Goal: Task Accomplishment & Management: Manage account settings

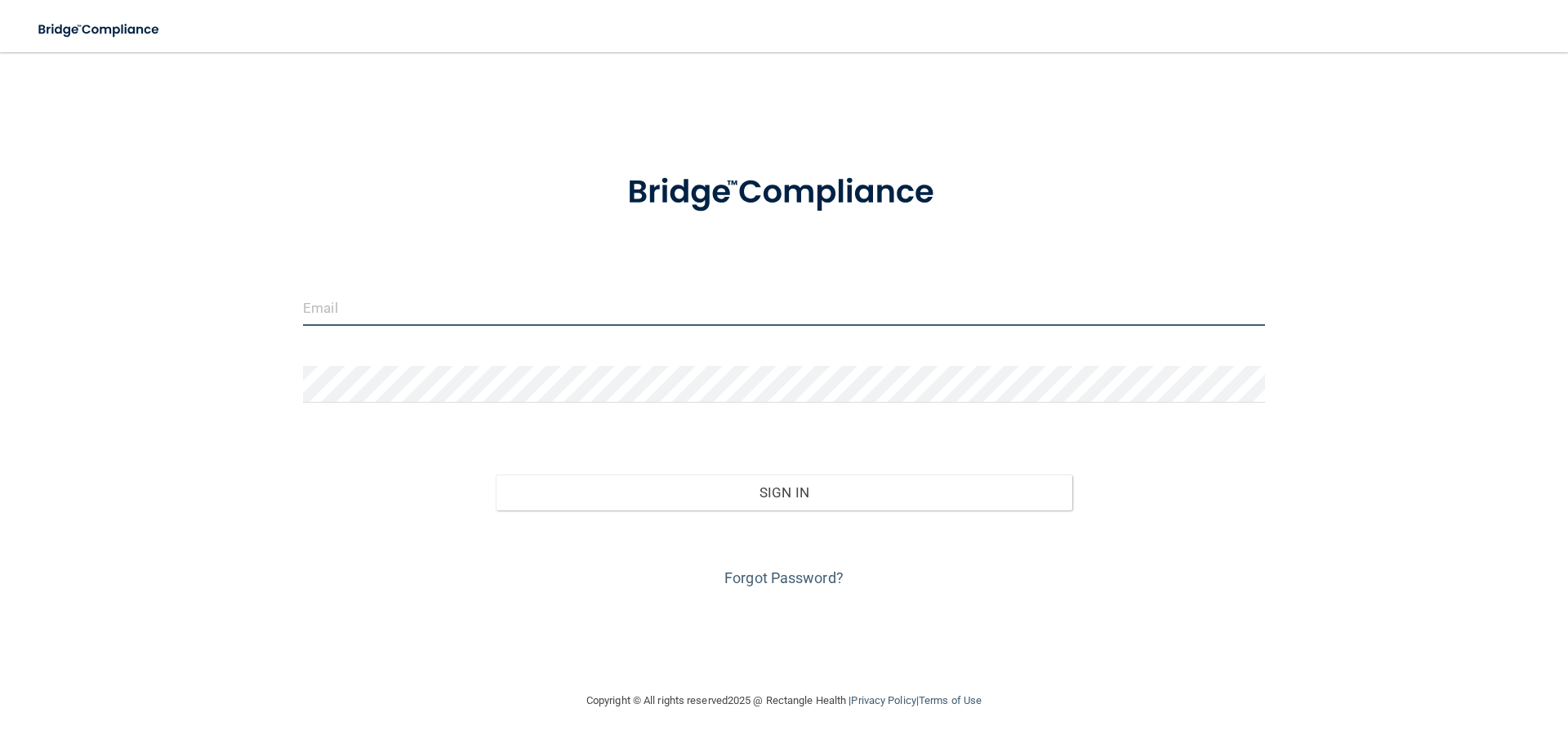
type input "[EMAIL_ADDRESS][DOMAIN_NAME]"
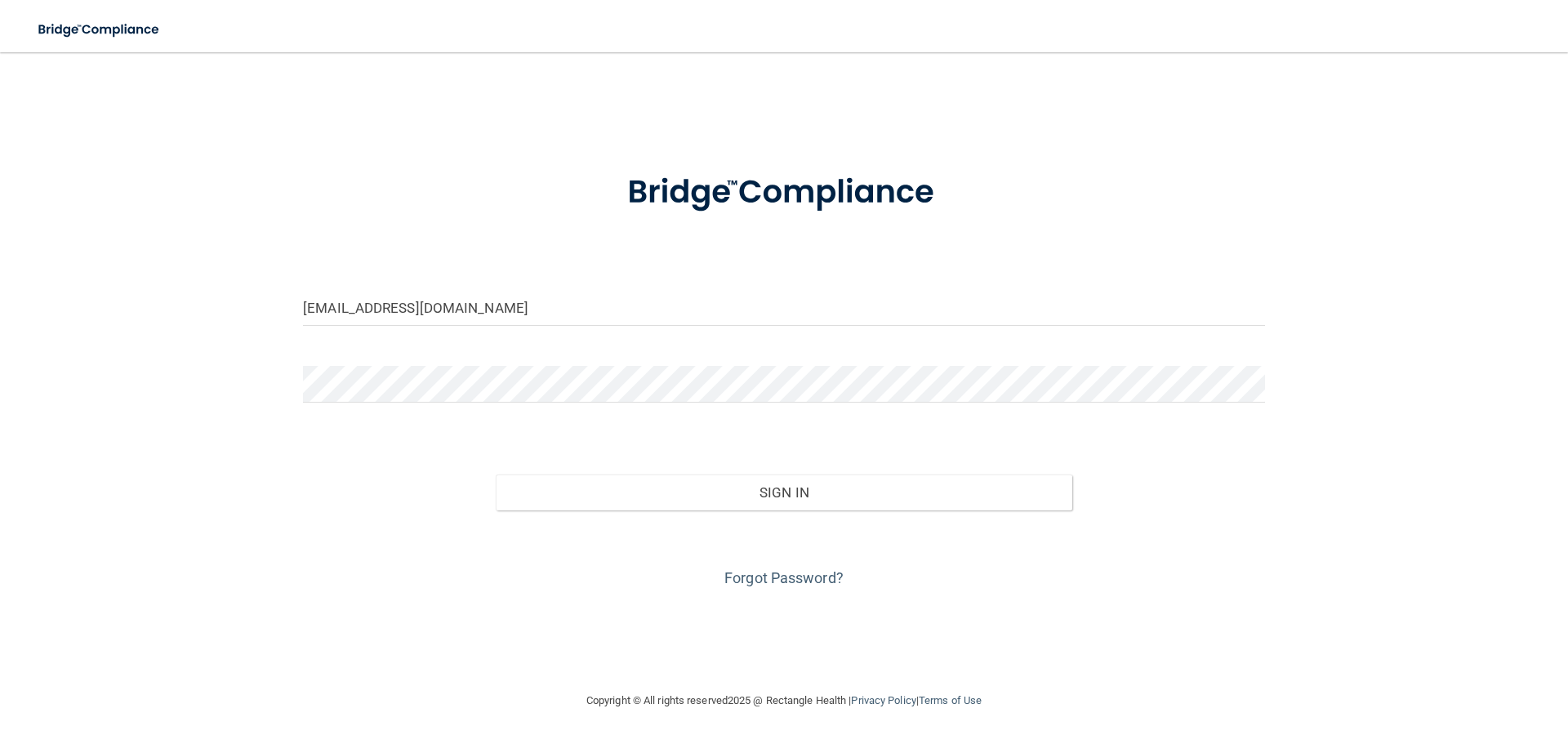
click at [704, 513] on div "Forgot Password?" at bounding box center [784, 551] width 987 height 81
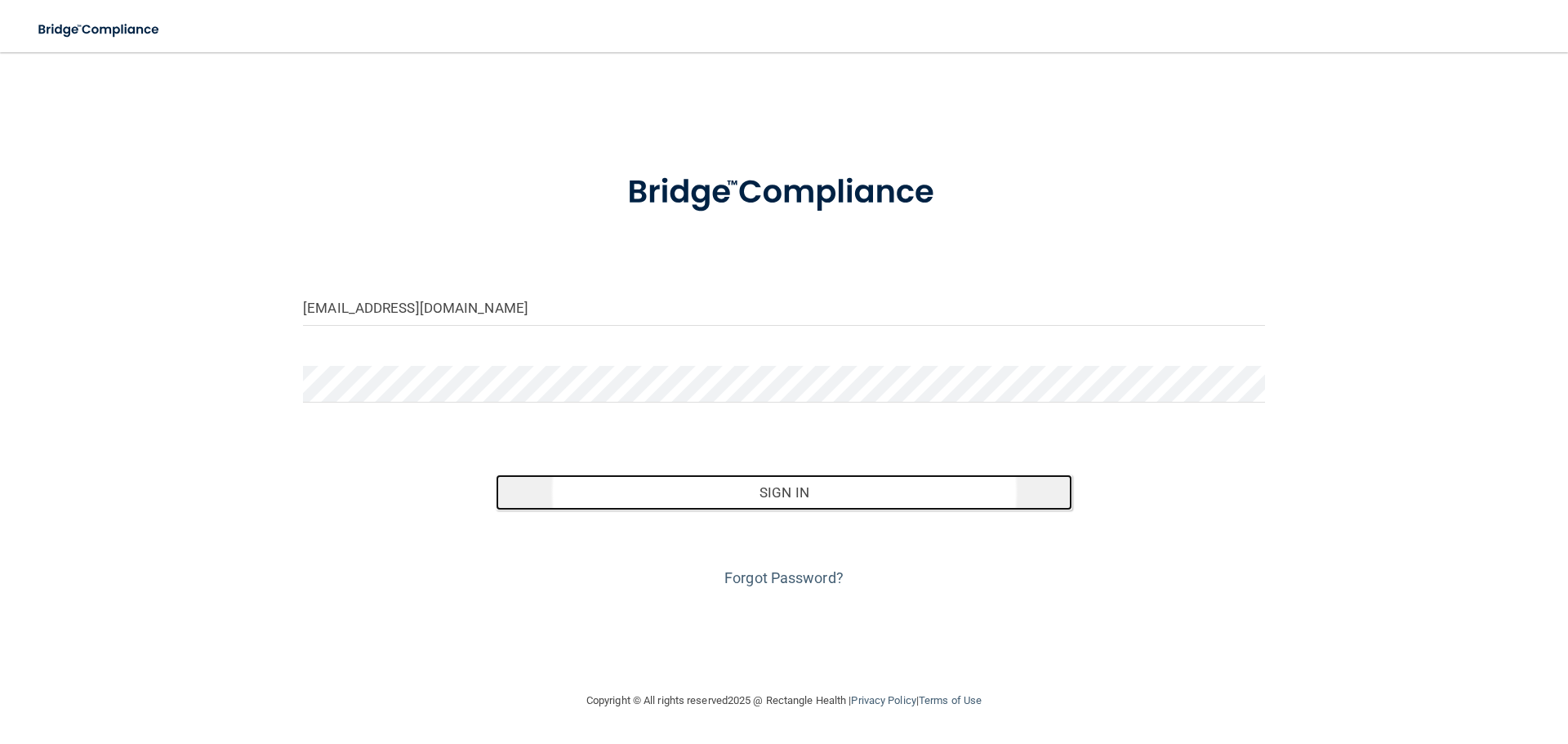
click at [706, 503] on button "Sign In" at bounding box center [784, 492] width 578 height 36
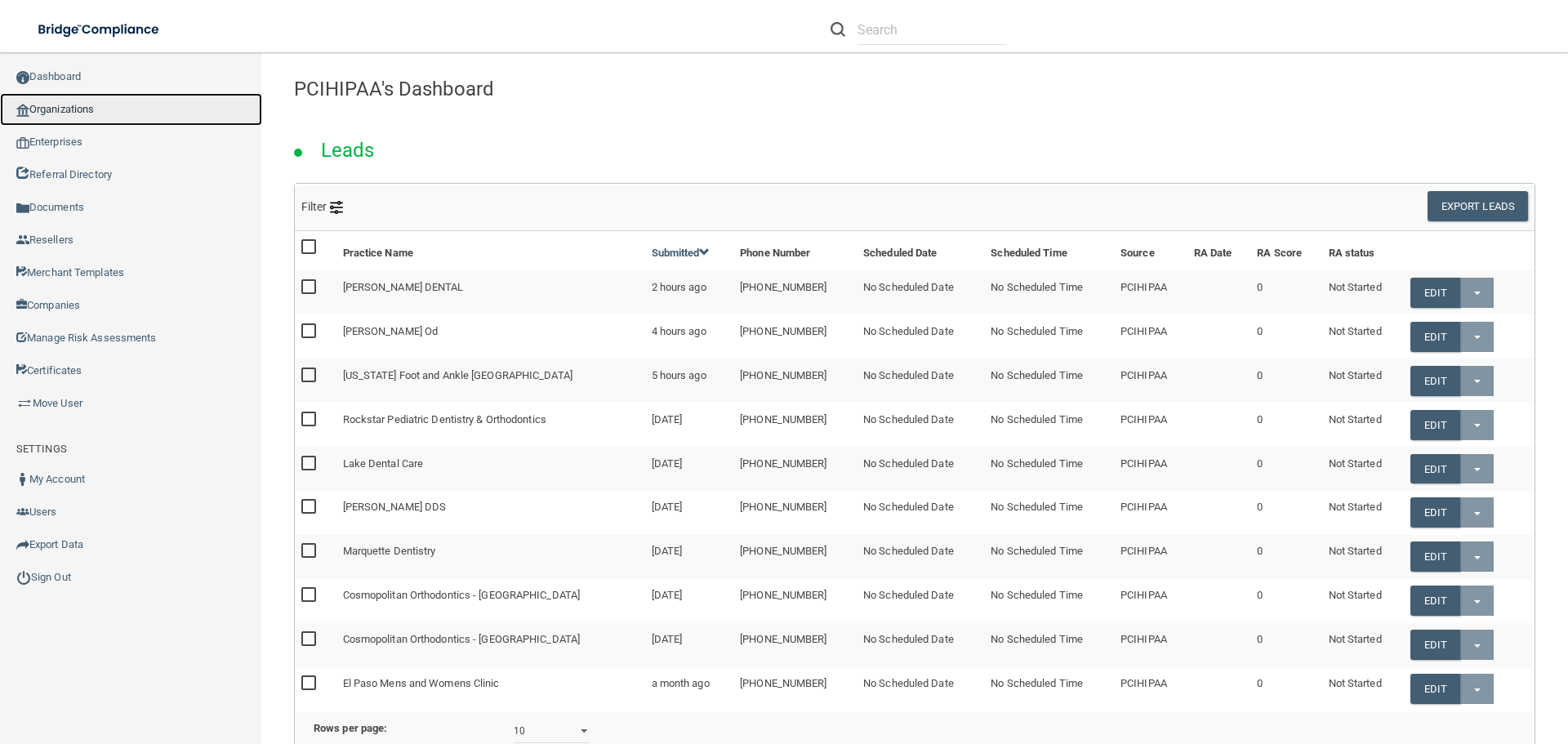
click at [101, 107] on link "Organizations" at bounding box center [131, 109] width 262 height 32
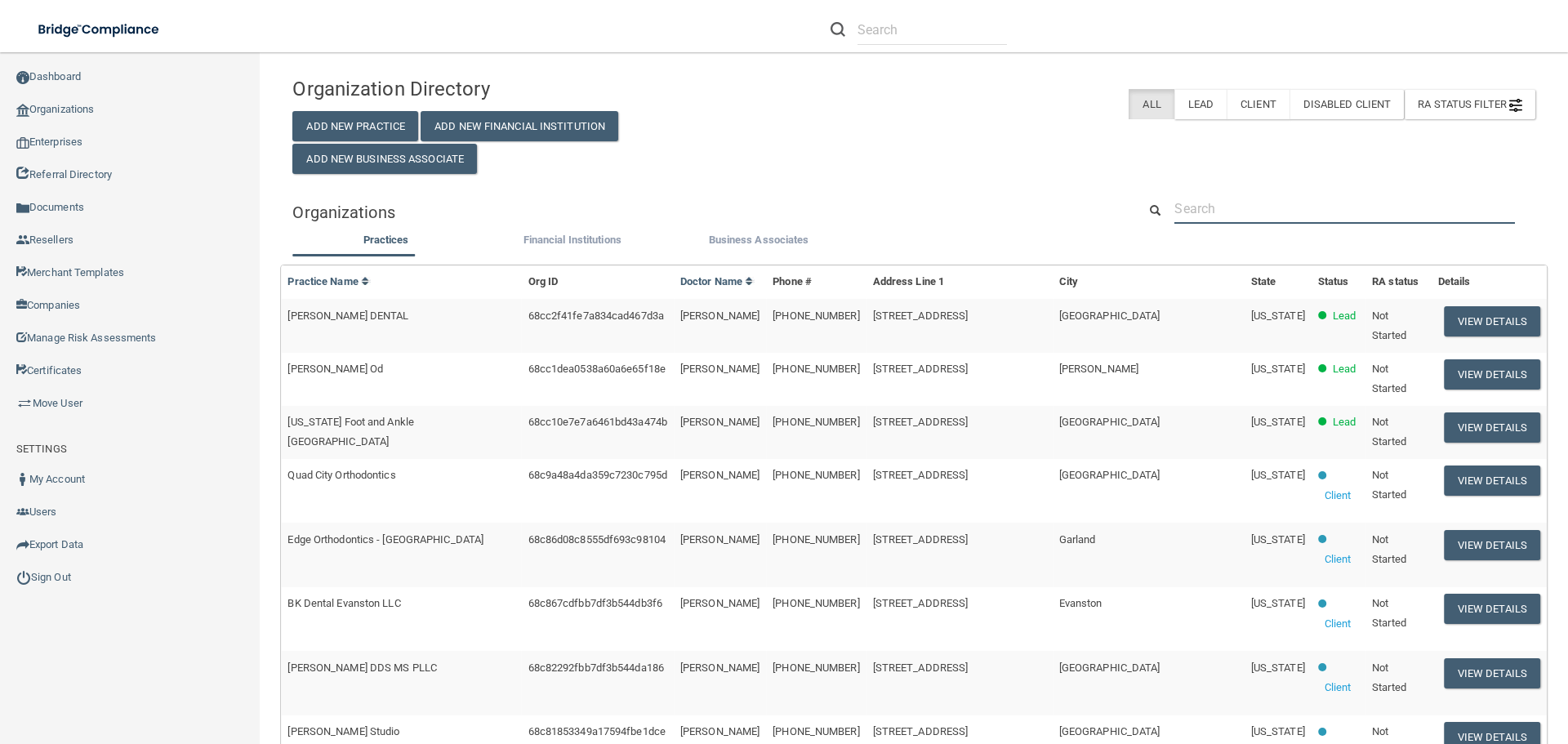
click at [1210, 204] on input "text" at bounding box center [1345, 208] width 341 height 31
paste input "Mt [PERSON_NAME] ENT & Sleep Medicine"
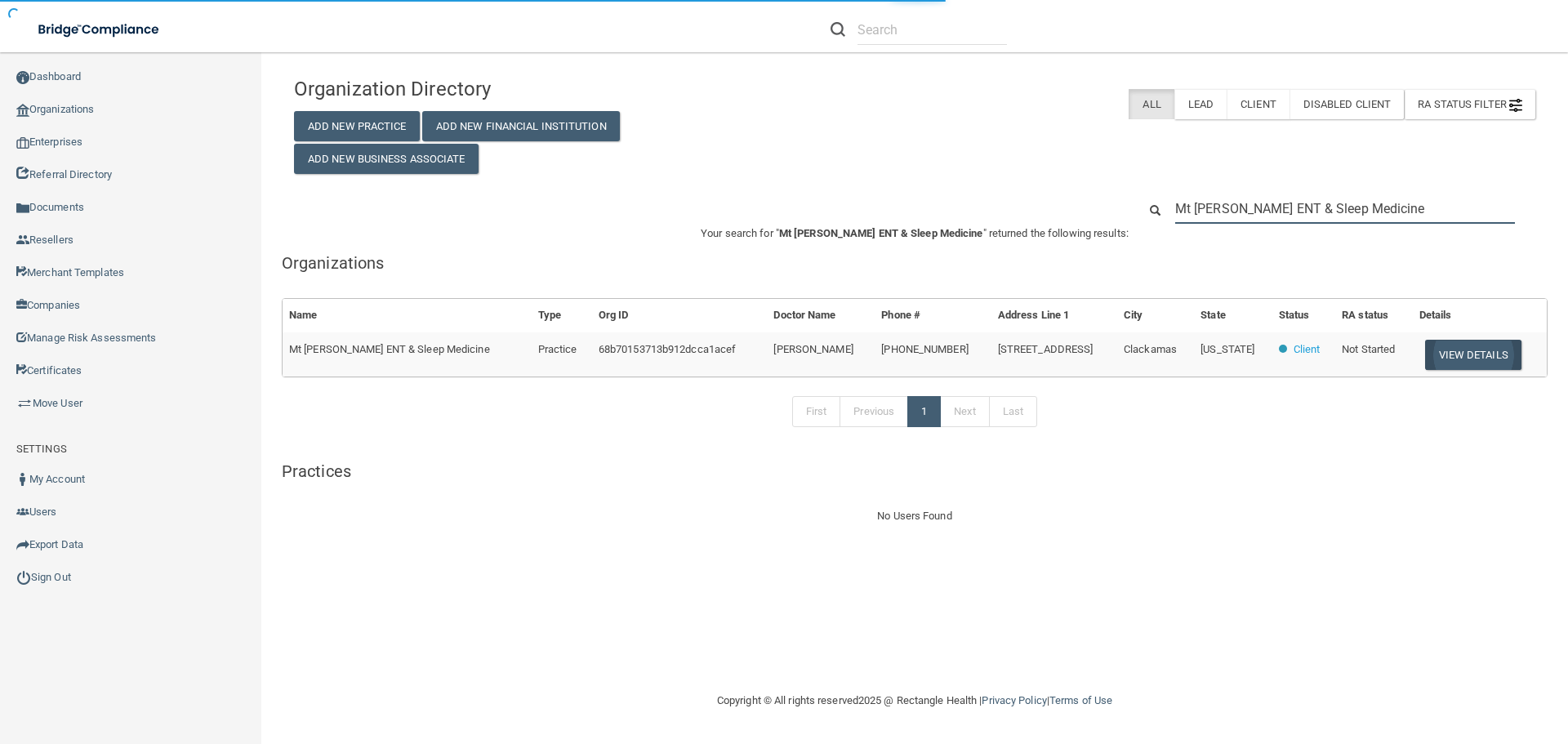
type input "Mt [PERSON_NAME] ENT & Sleep Medicine"
click at [1476, 362] on button "View Details" at bounding box center [1474, 355] width 96 height 31
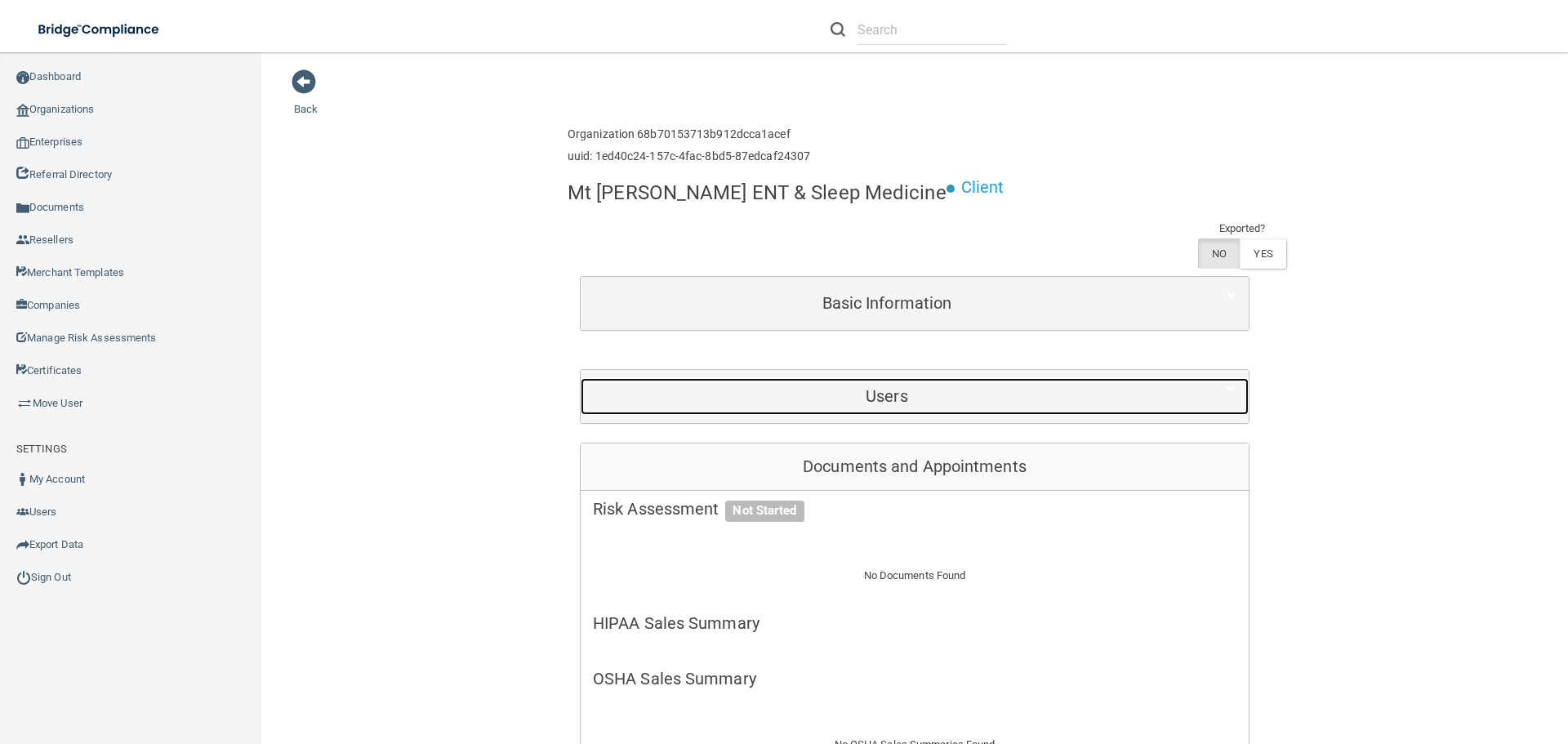
click at [878, 387] on h5 "Users" at bounding box center [886, 396] width 588 height 18
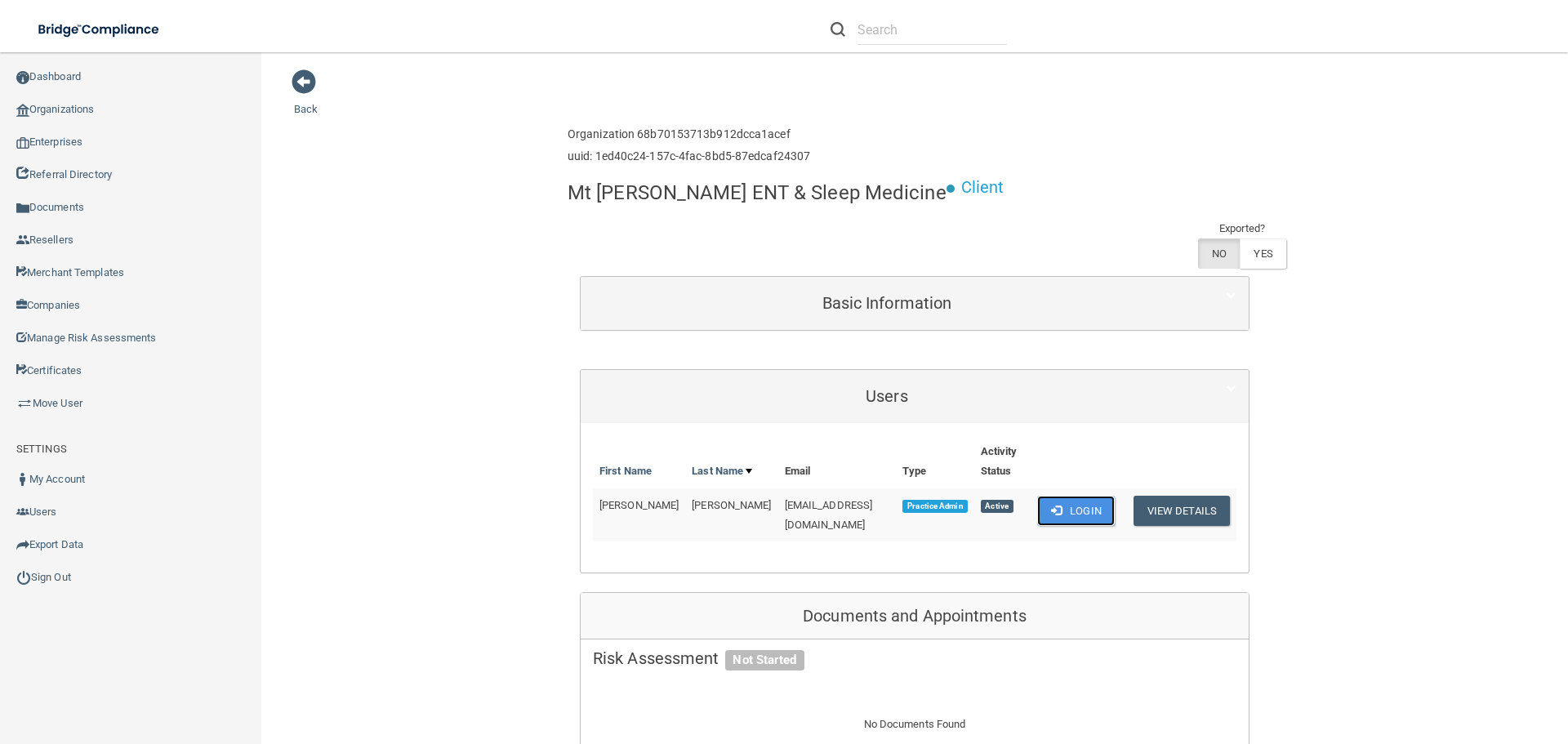
click at [1060, 496] on button "Login" at bounding box center [1076, 511] width 78 height 31
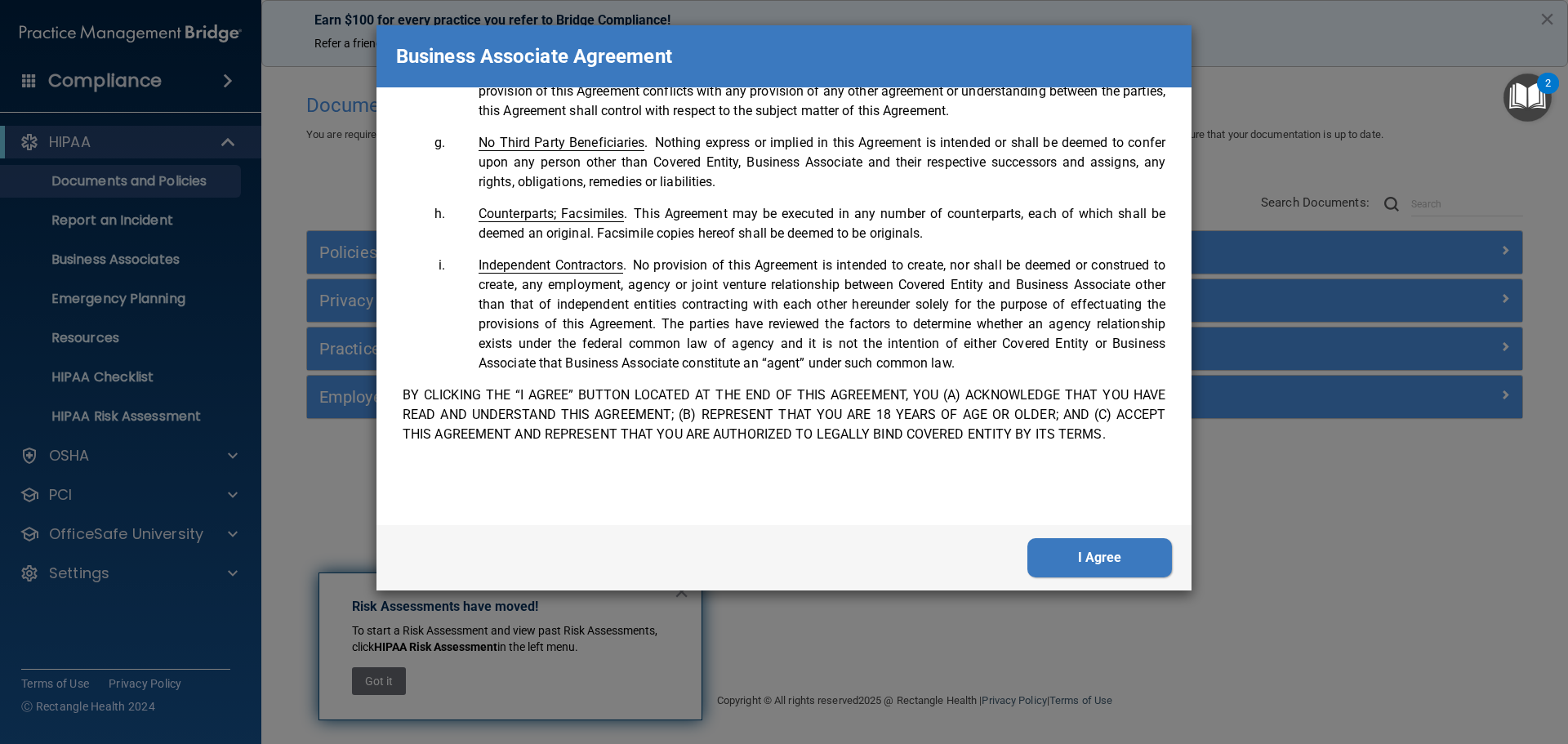
scroll to position [3332, 0]
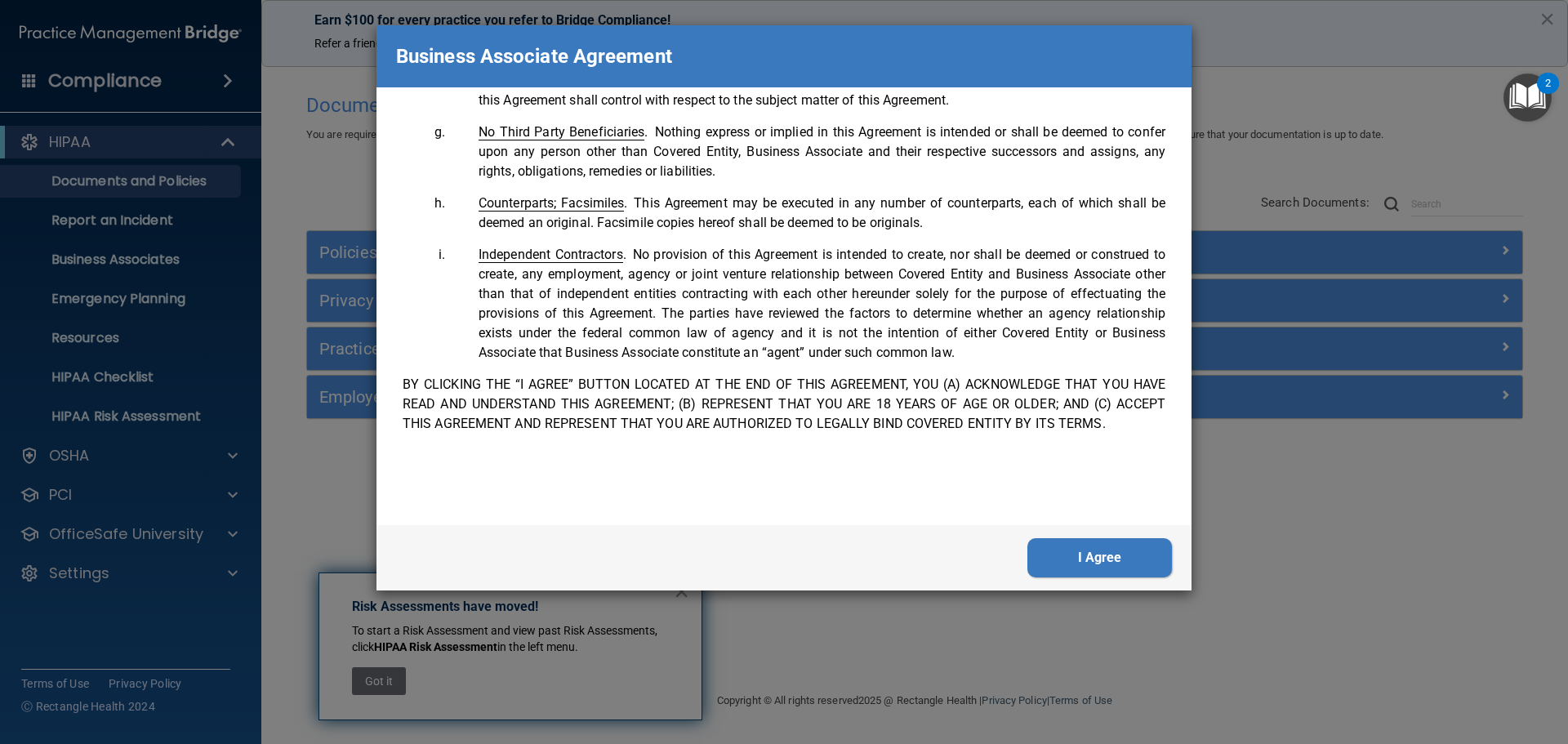
click at [1090, 566] on button "I Agree" at bounding box center [1100, 558] width 144 height 39
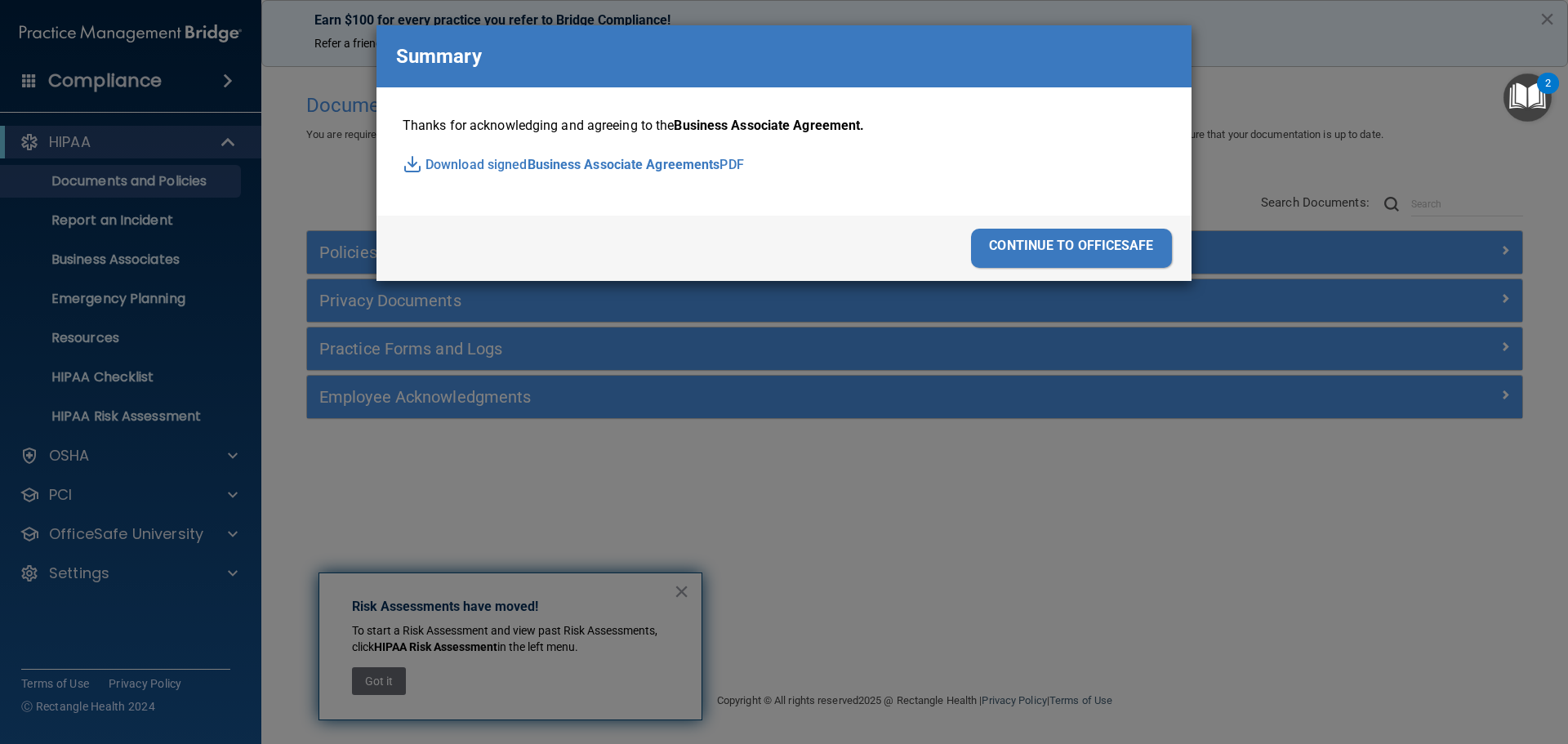
click at [1071, 243] on div "continue to officesafe" at bounding box center [1072, 248] width 201 height 39
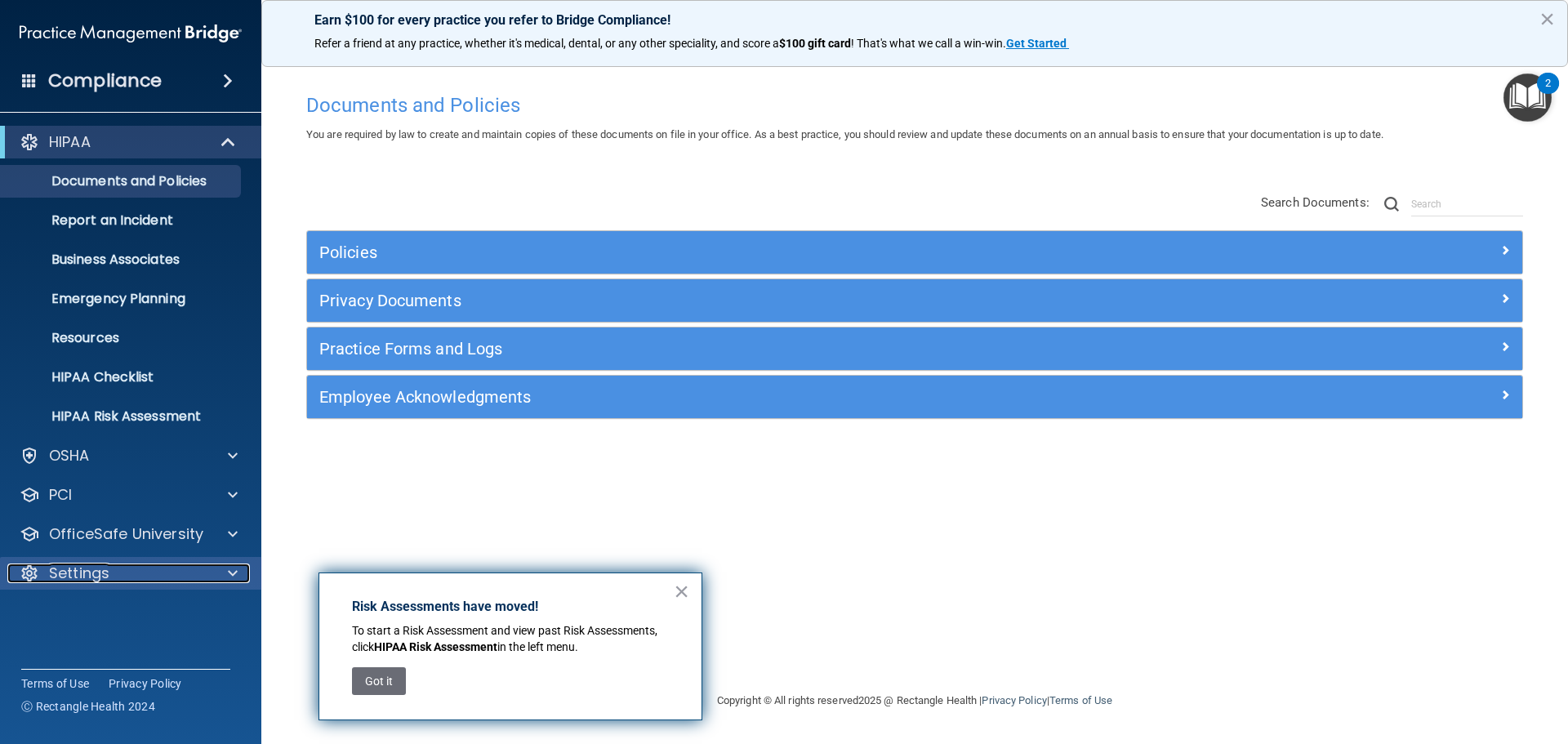
click at [223, 580] on div at bounding box center [230, 574] width 41 height 19
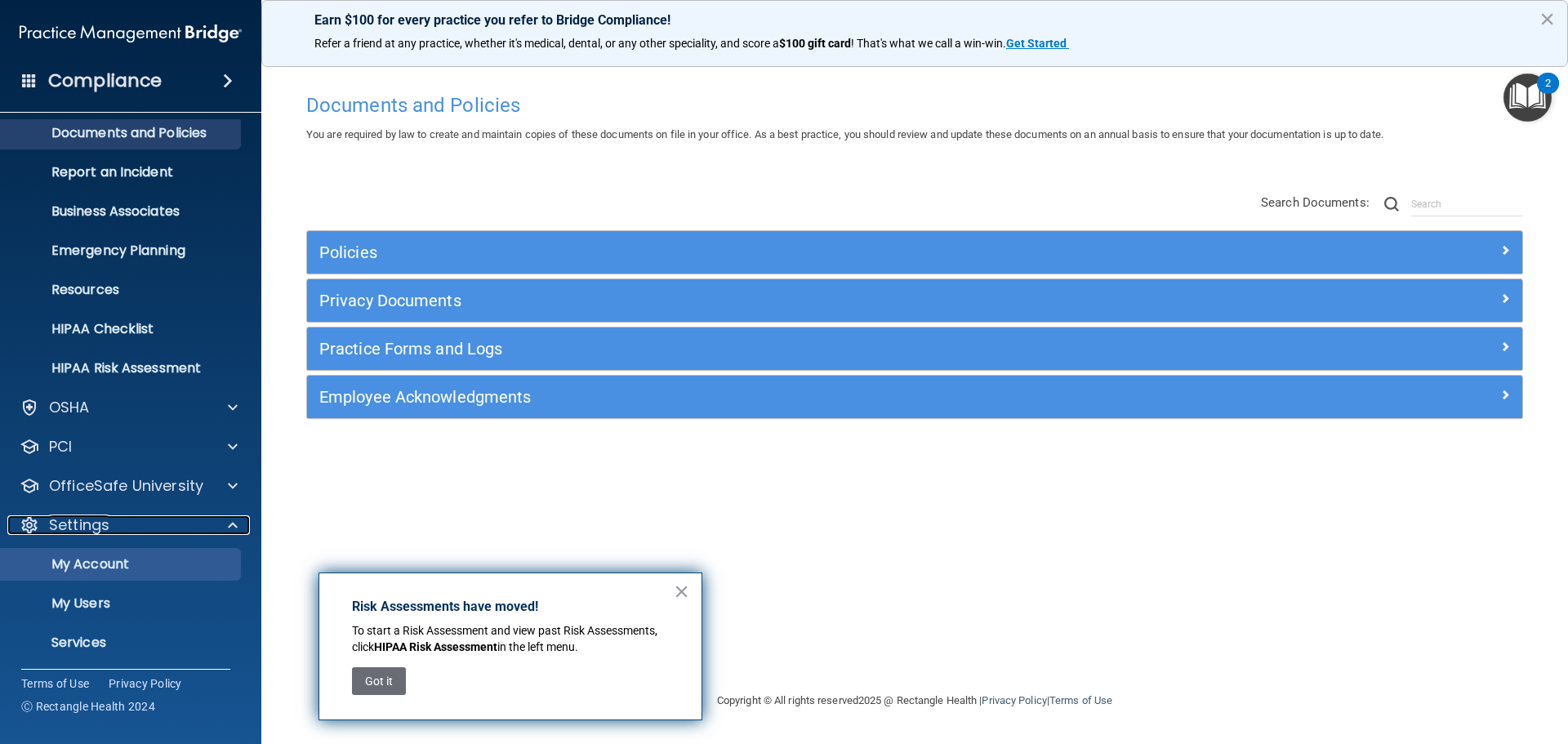
scroll to position [91, 0]
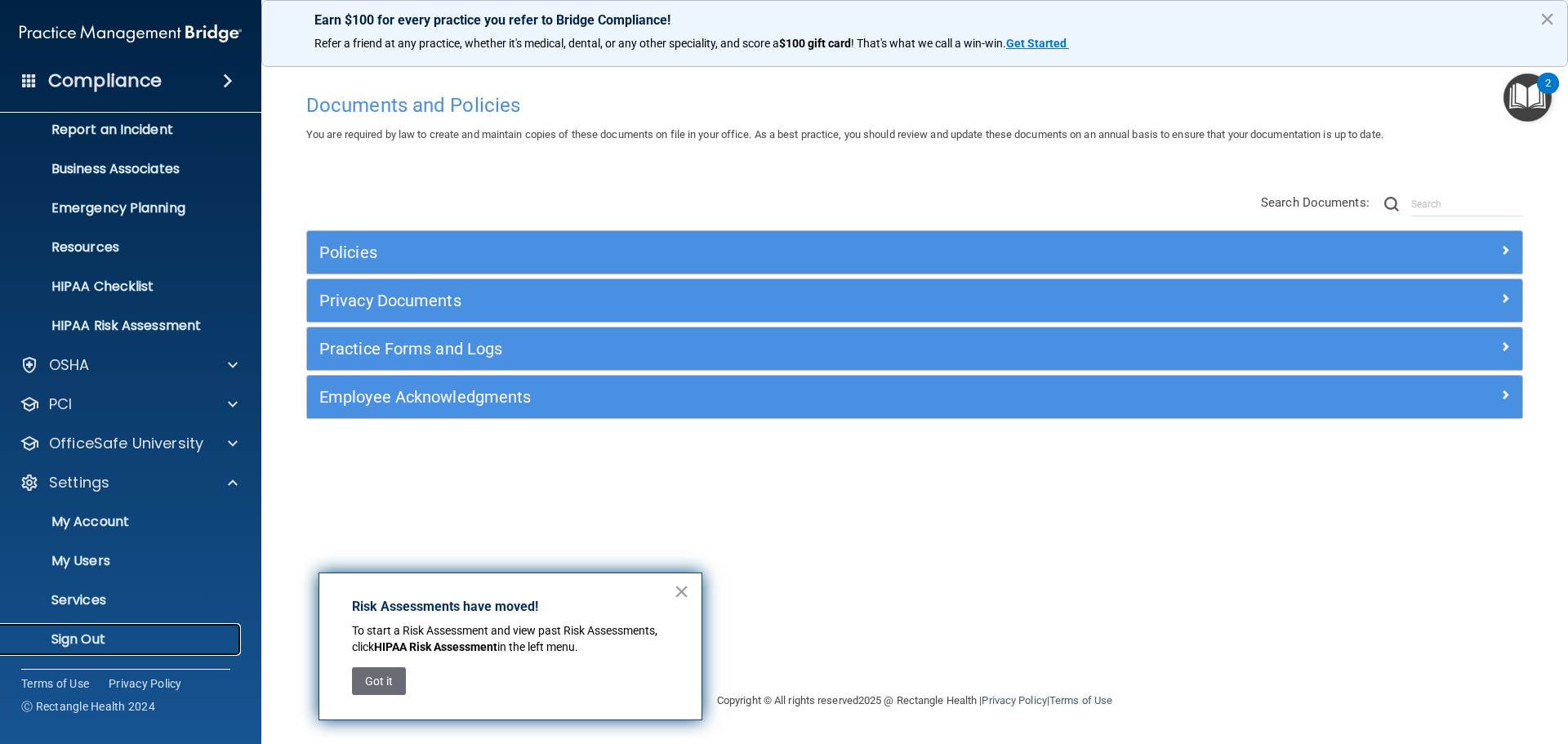
click at [117, 631] on p "Sign Out" at bounding box center [121, 639] width 223 height 17
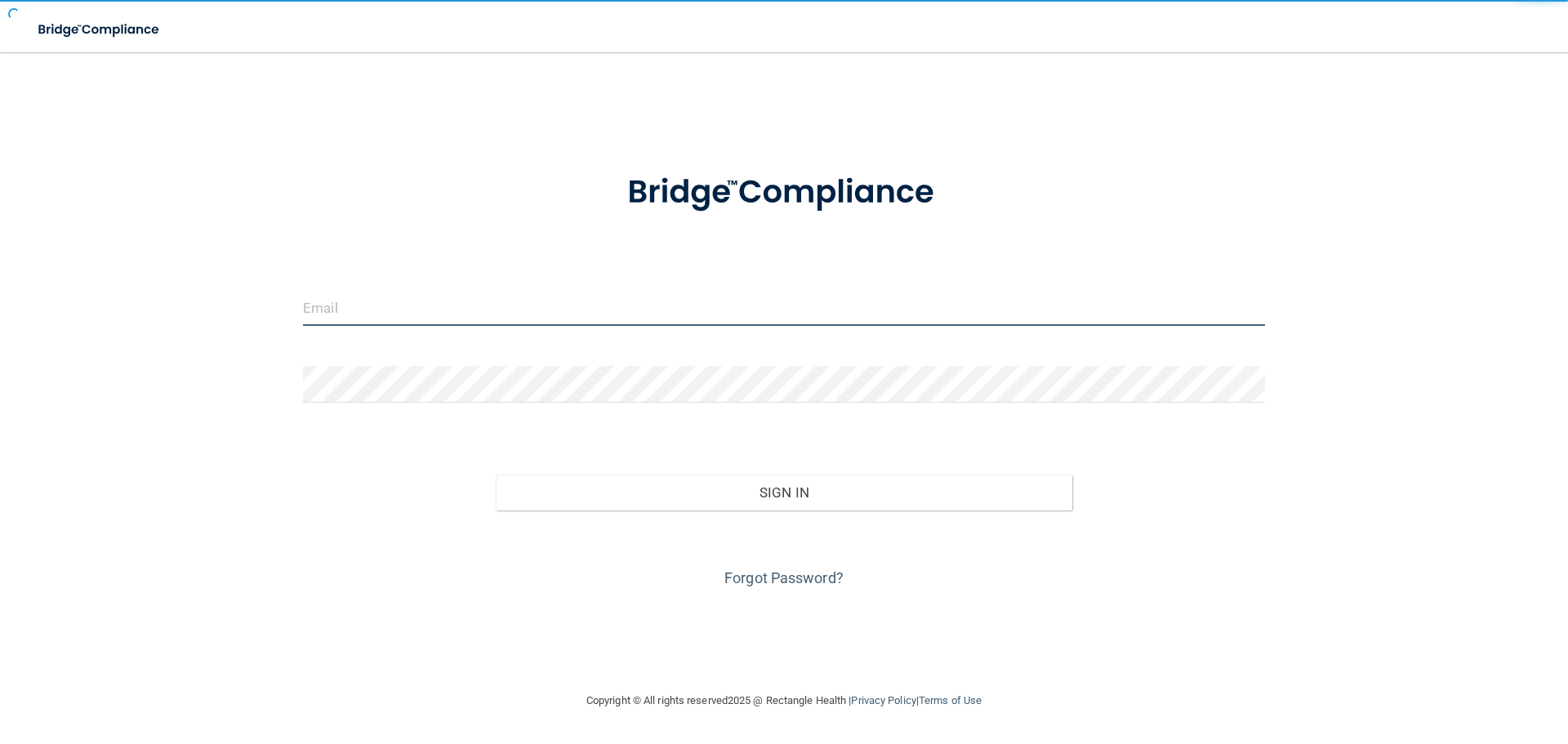
type input "[EMAIL_ADDRESS][DOMAIN_NAME]"
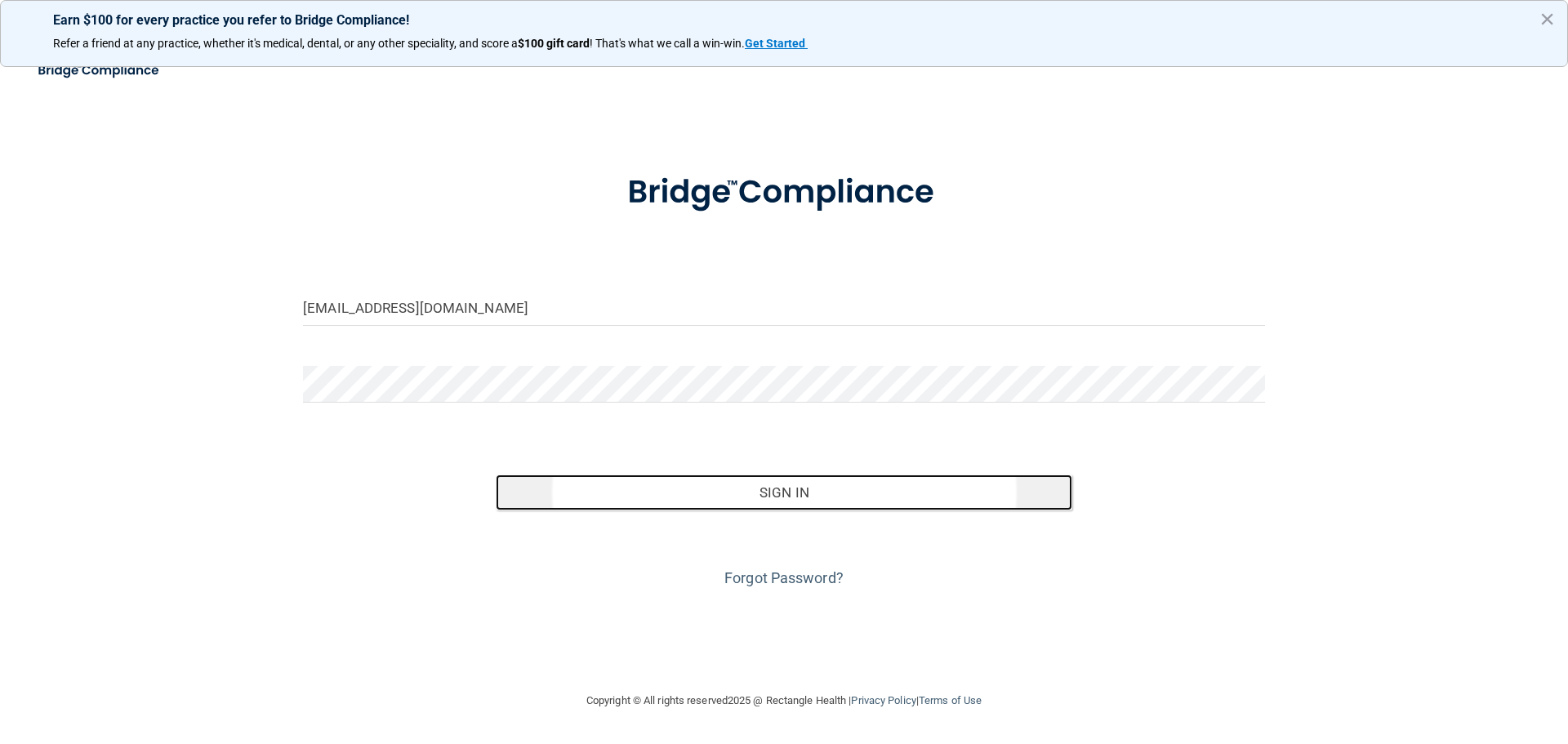
click at [769, 491] on button "Sign In" at bounding box center [784, 492] width 578 height 36
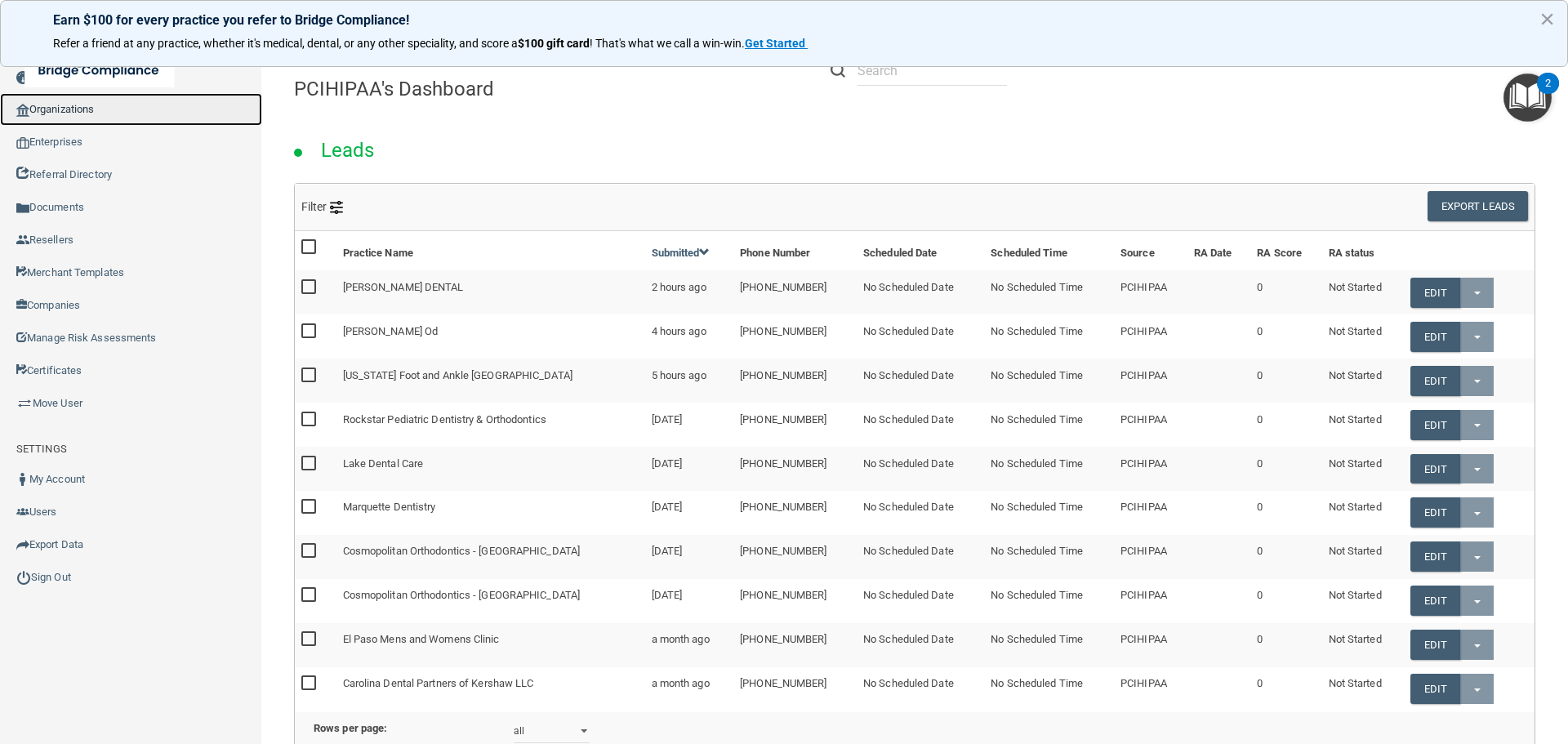
click at [134, 110] on link "Organizations" at bounding box center [131, 109] width 262 height 32
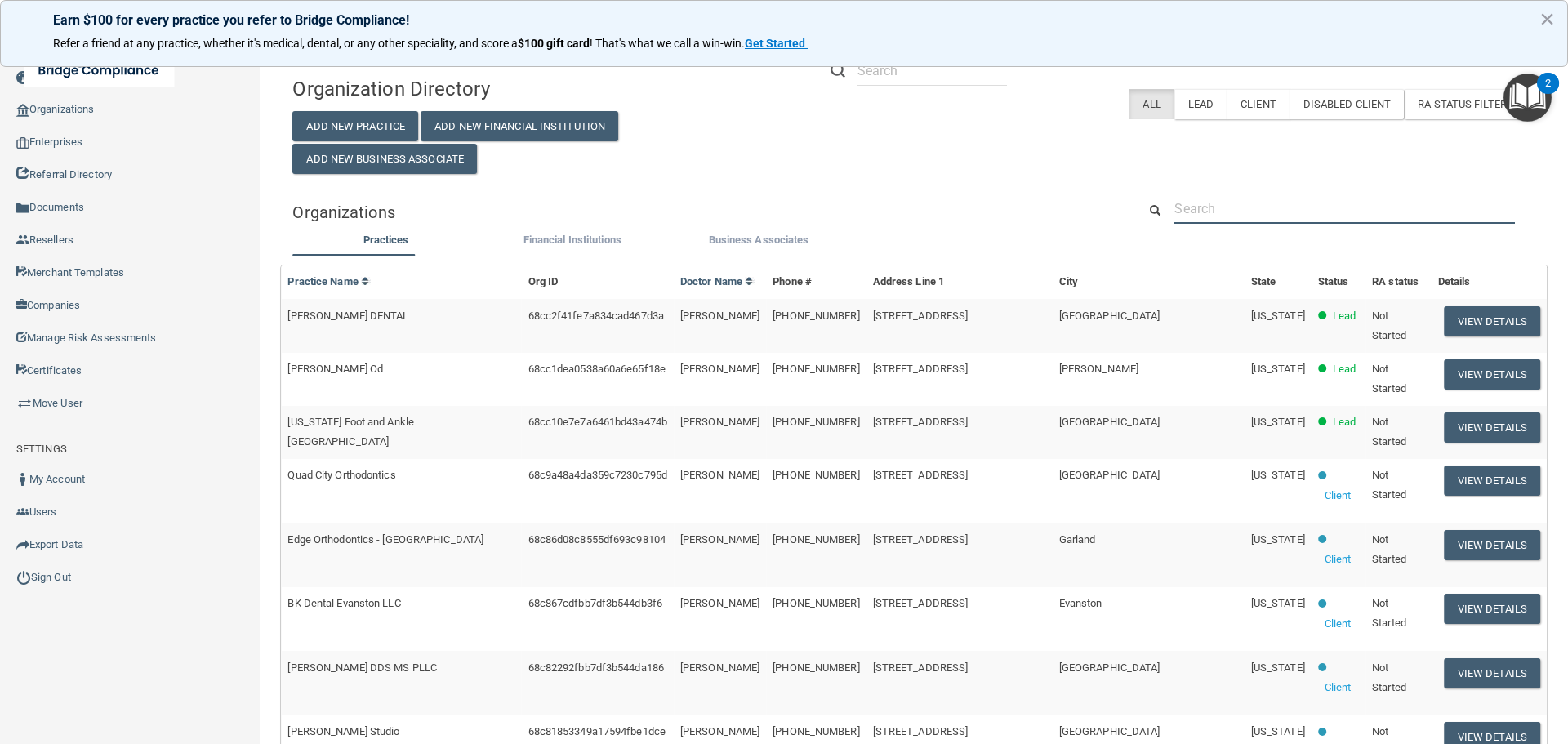
click at [1189, 221] on input "text" at bounding box center [1345, 208] width 341 height 31
paste input "Mt [PERSON_NAME] ENT & Sleep Medicine"
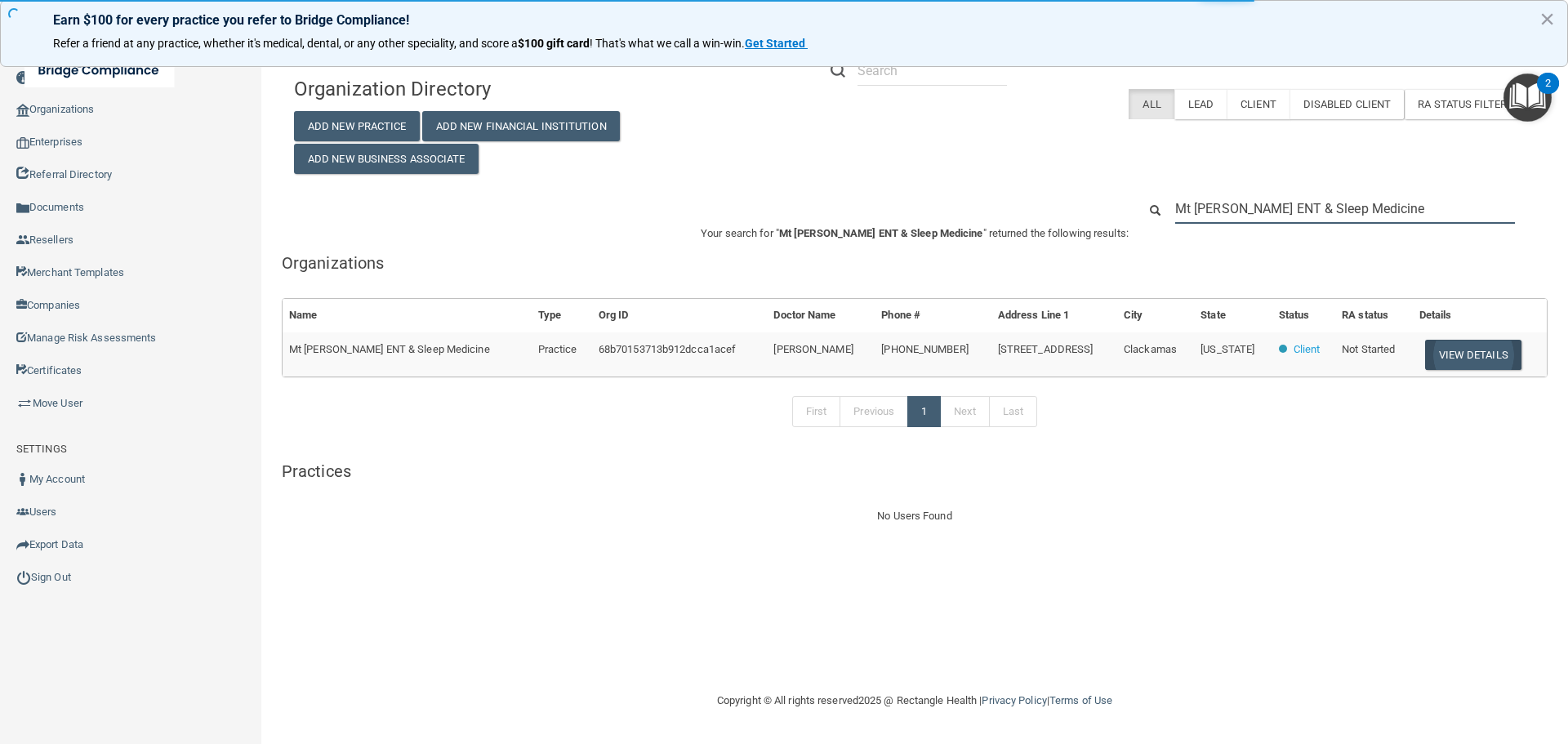
type input "Mt [PERSON_NAME] ENT & Sleep Medicine"
click at [1440, 355] on button "View Details" at bounding box center [1474, 355] width 96 height 31
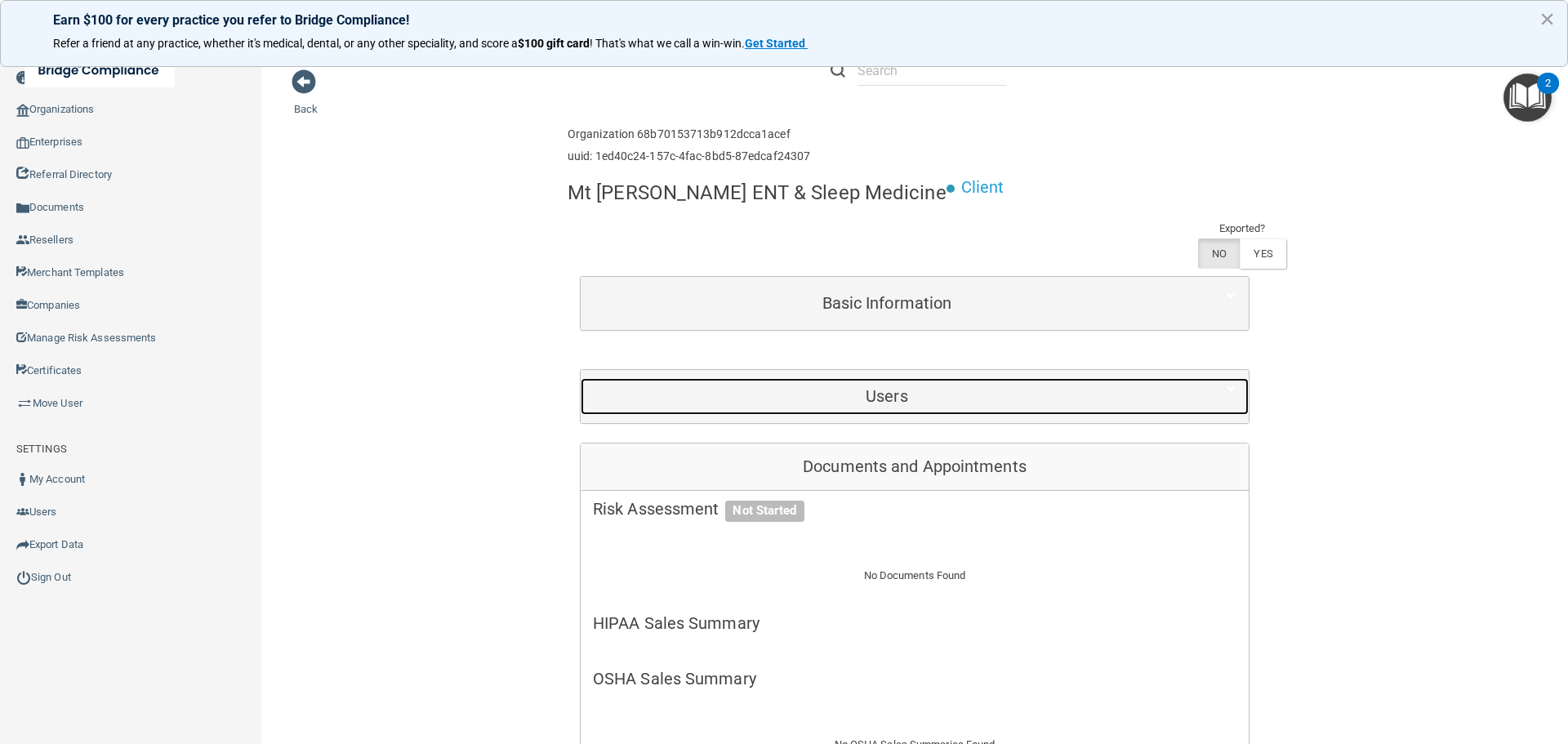
click at [776, 387] on h5 "Users" at bounding box center [886, 396] width 588 height 18
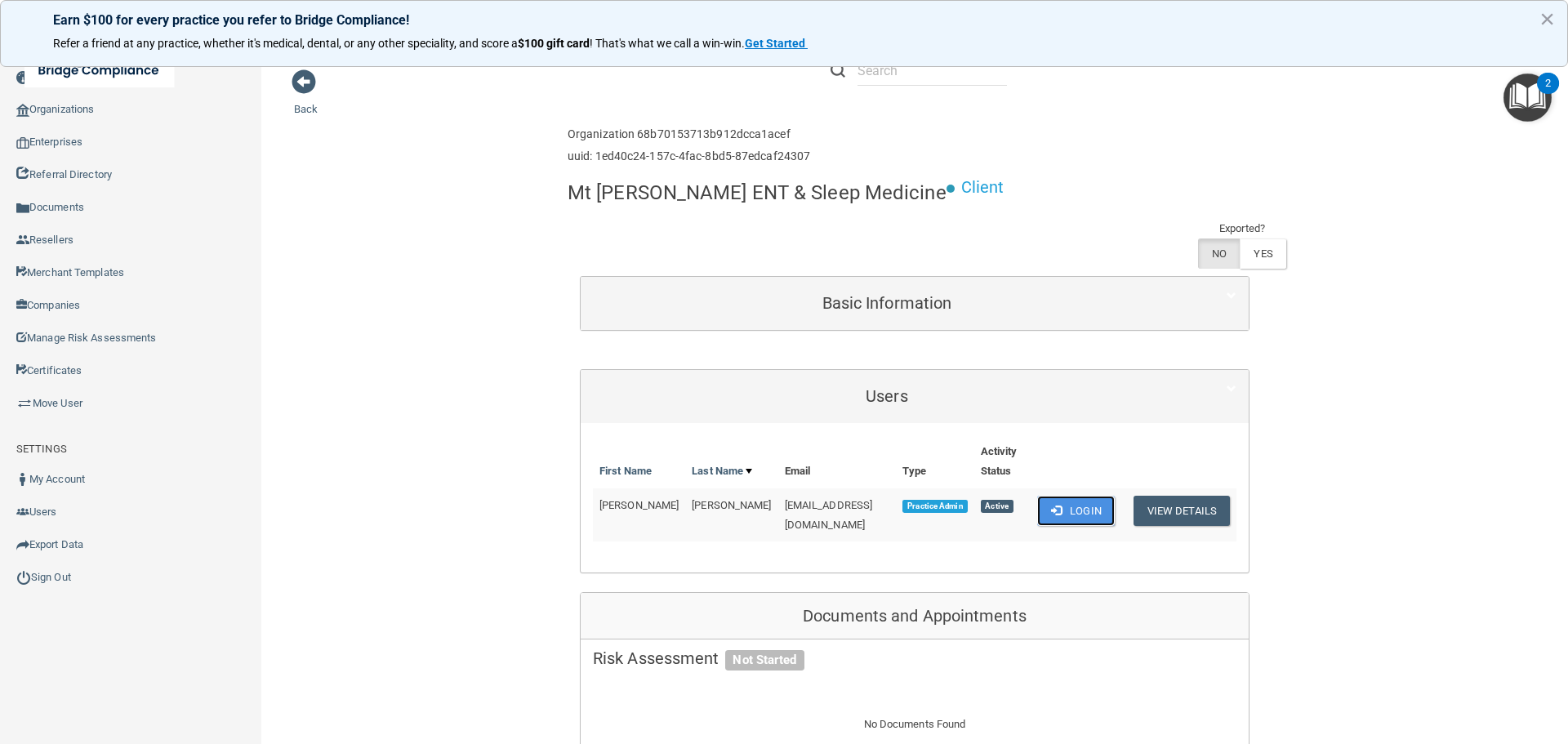
click at [1051, 496] on button "Login" at bounding box center [1076, 511] width 78 height 31
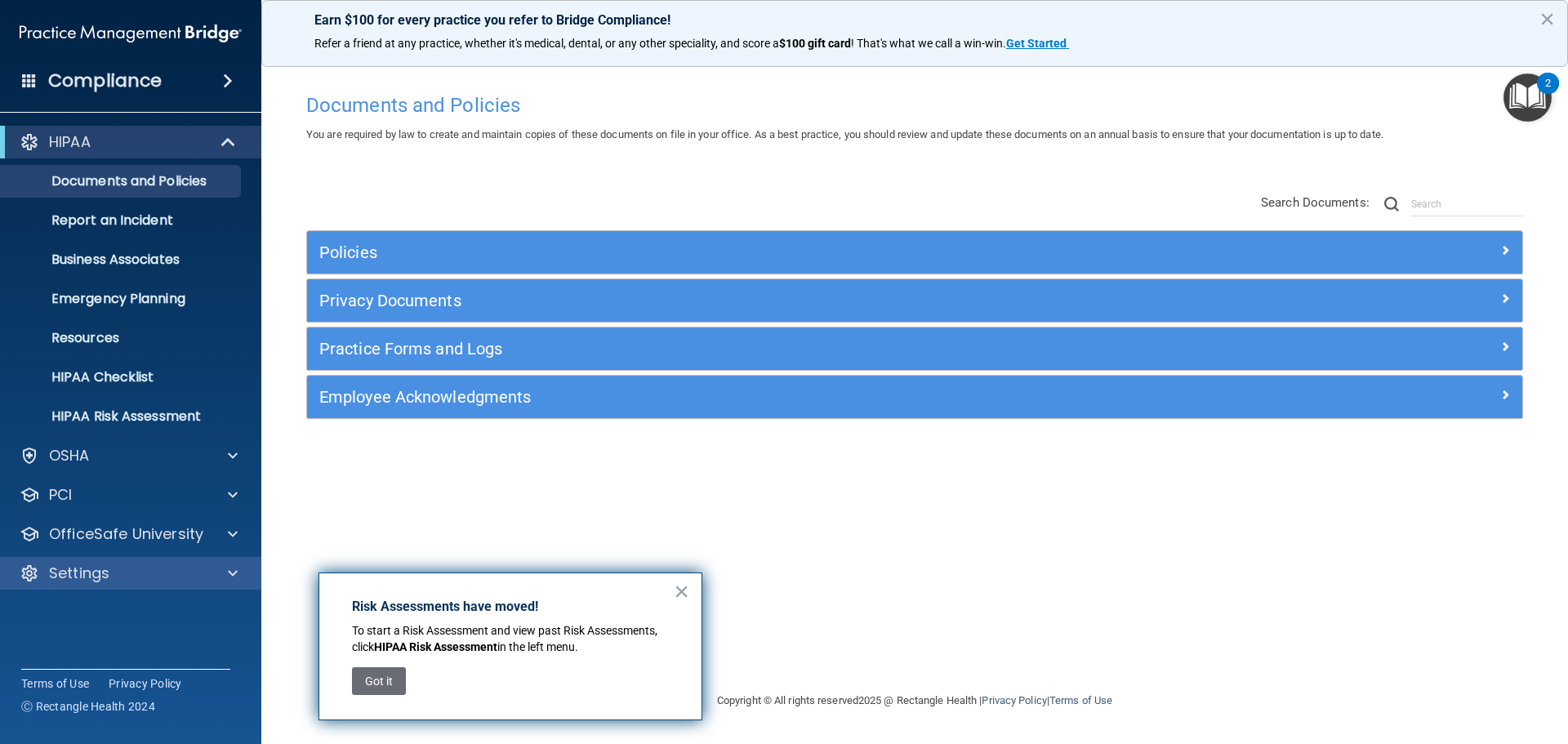
click at [131, 563] on div "Settings" at bounding box center [131, 573] width 262 height 32
click at [240, 567] on div at bounding box center [230, 574] width 41 height 19
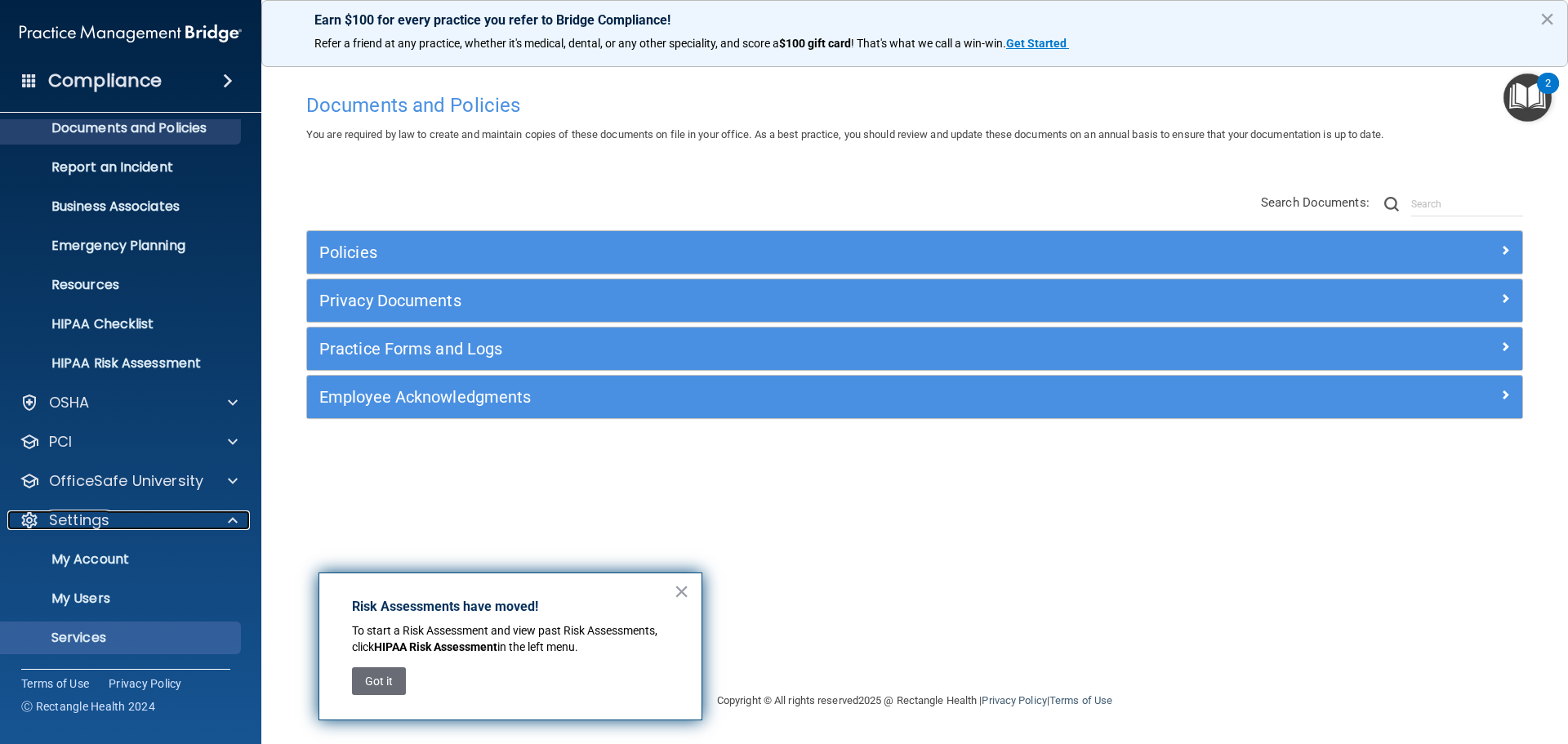
scroll to position [91, 0]
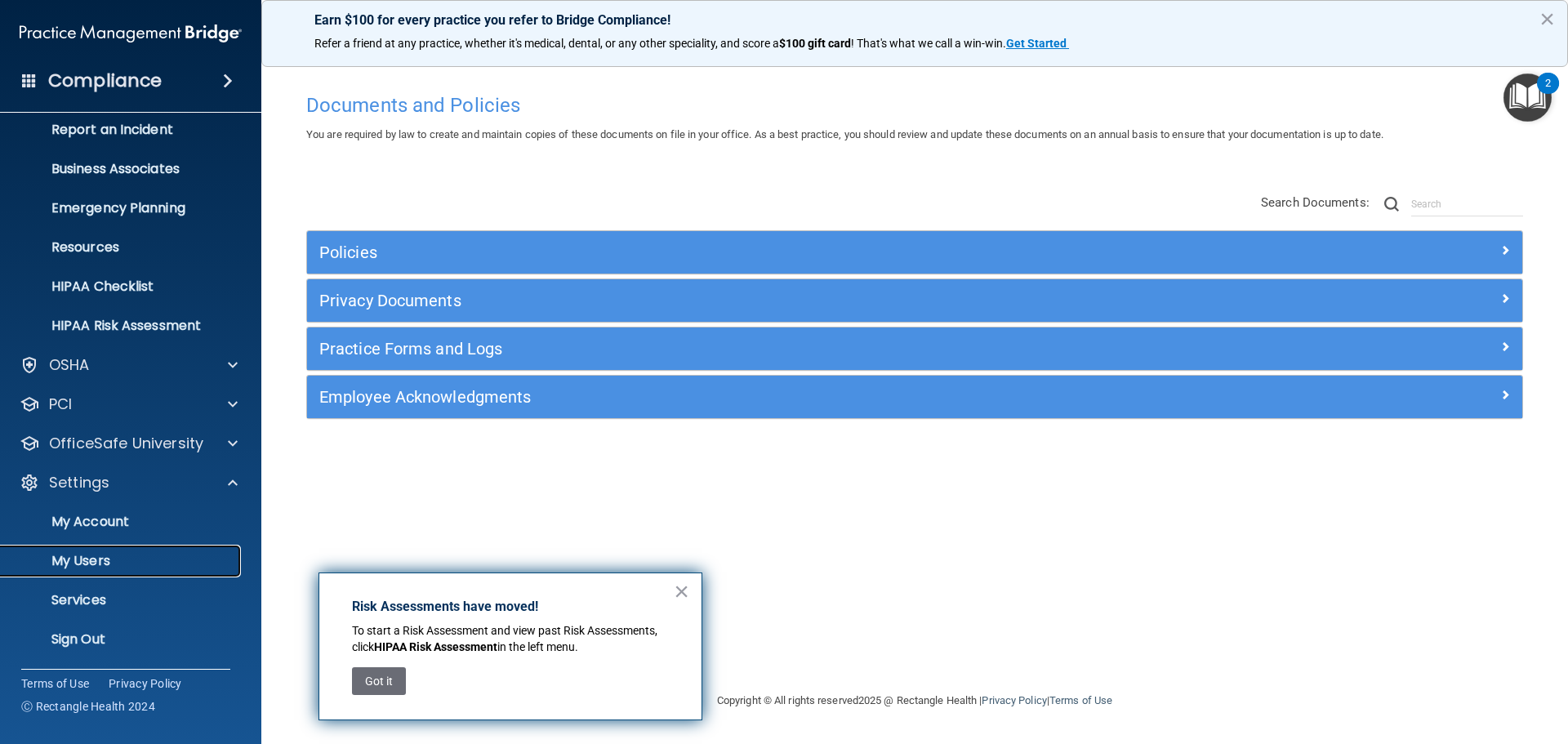
click at [98, 555] on p "My Users" at bounding box center [121, 561] width 223 height 17
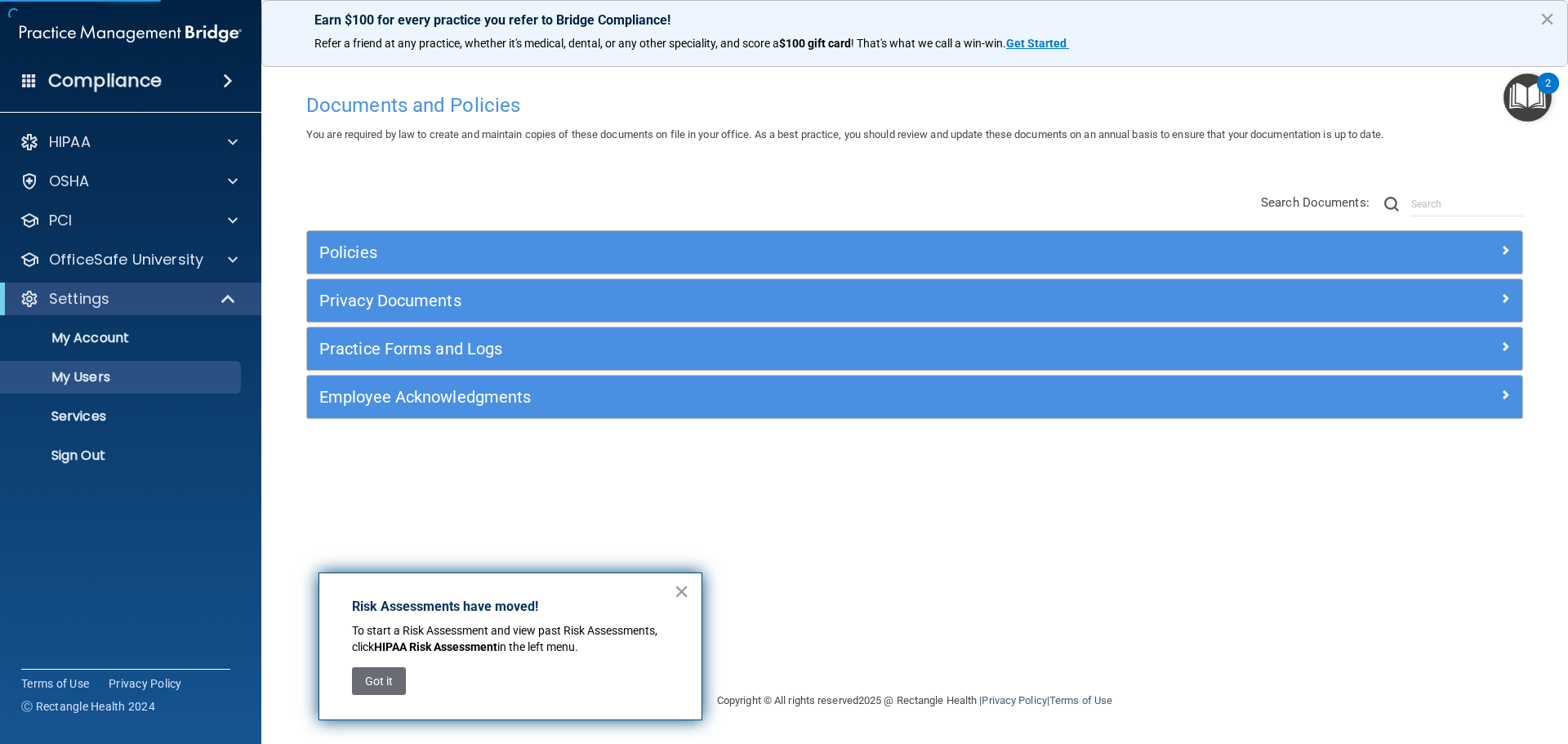
select select "20"
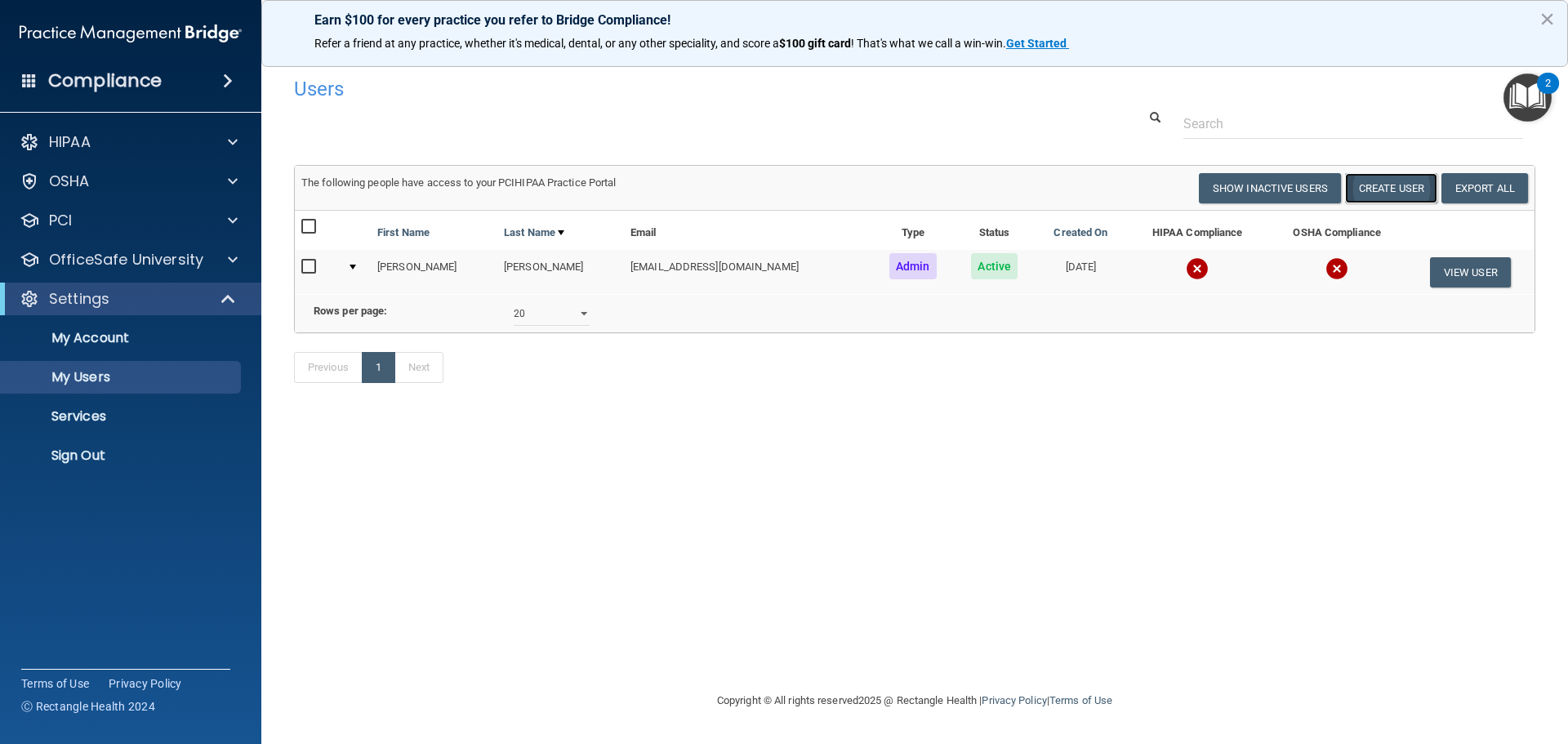
click at [1380, 191] on button "Create User" at bounding box center [1391, 188] width 93 height 31
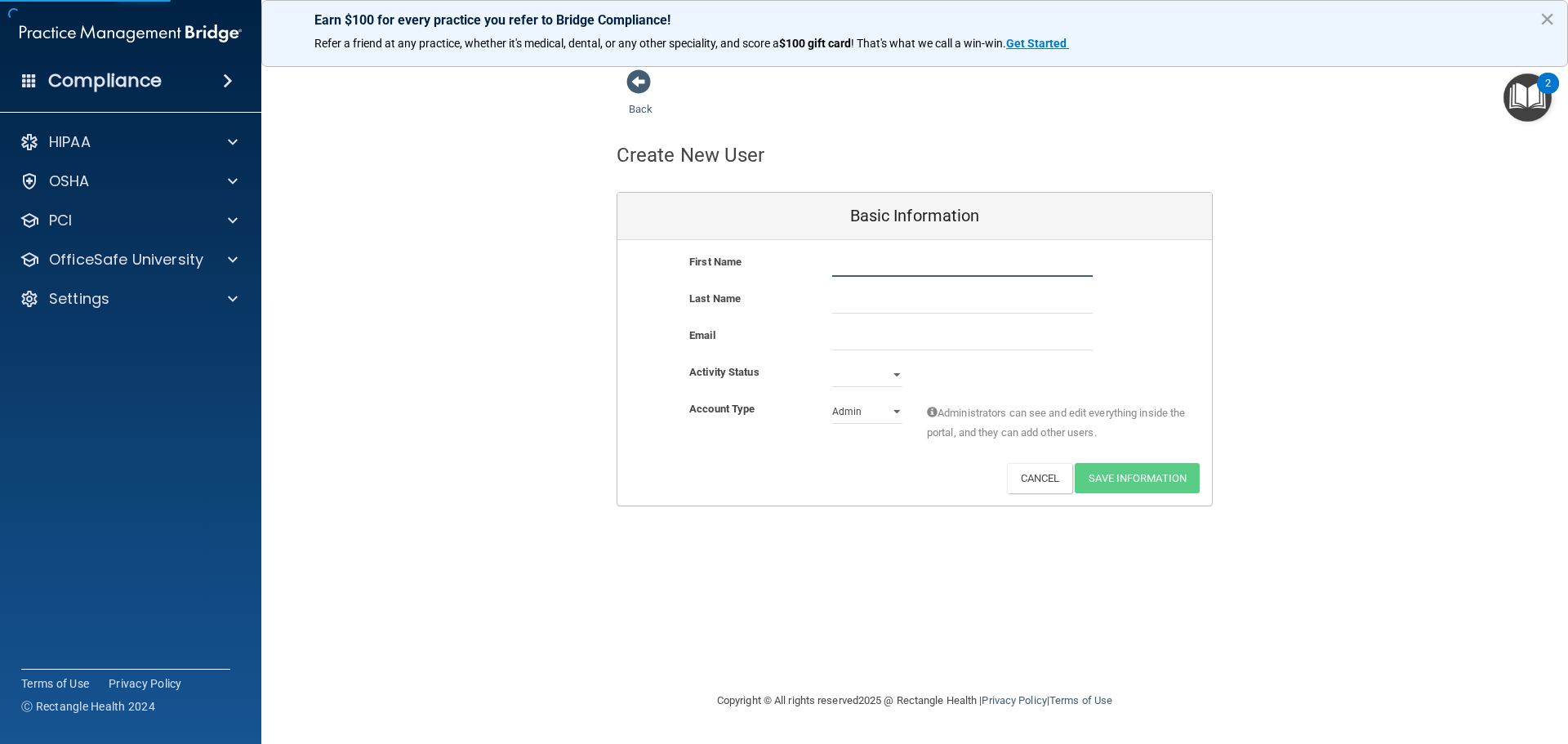
click at [841, 257] on input "text" at bounding box center [962, 265] width 260 height 24
type input "Kelsie"
click at [943, 302] on input "text" at bounding box center [962, 302] width 260 height 24
type input "Roche"
click at [865, 350] on input "email" at bounding box center [962, 338] width 260 height 24
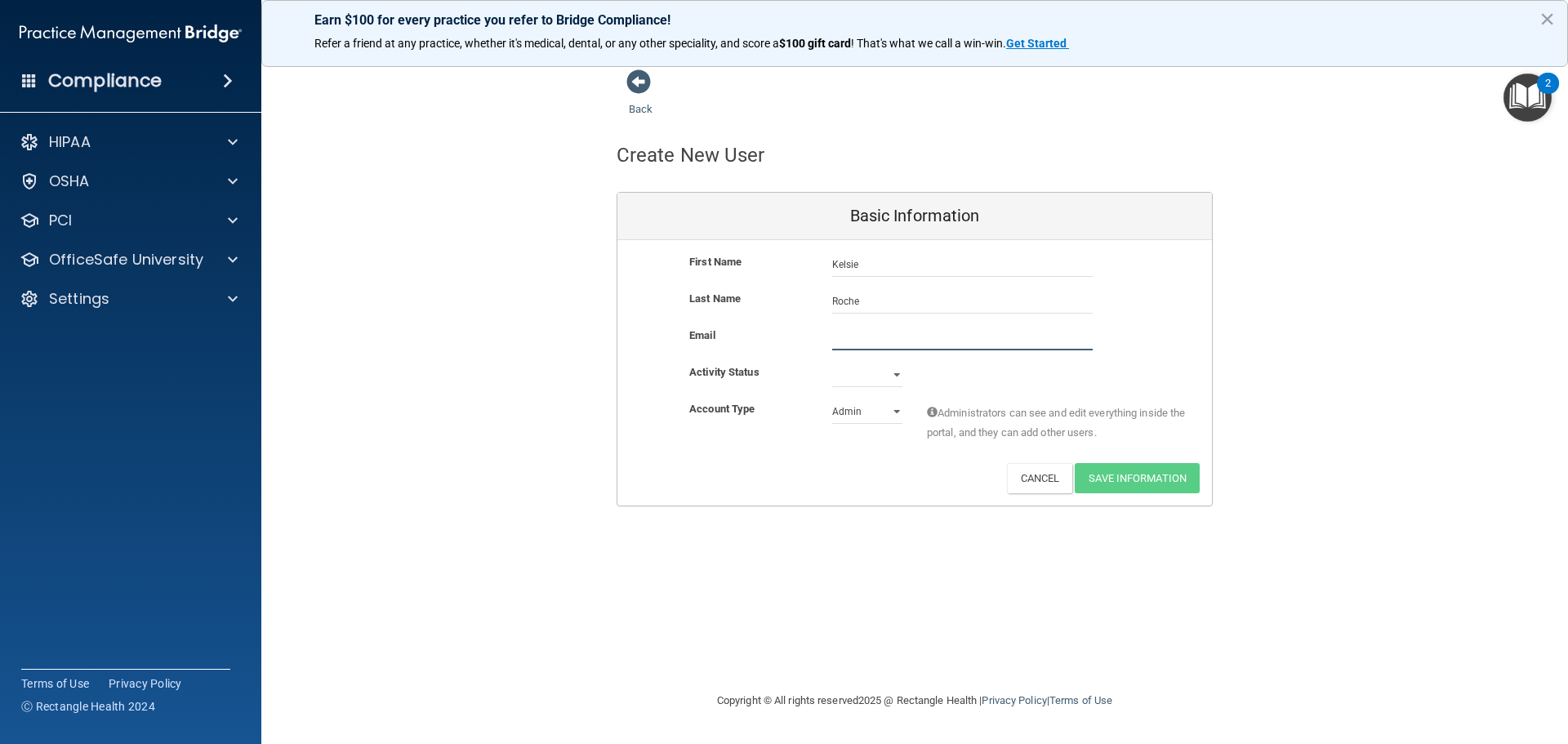
paste input "kroche@mtscottent.com"
type input "kroche@mtscottent.com"
click at [869, 369] on select "Active Inactive" at bounding box center [867, 379] width 70 height 24
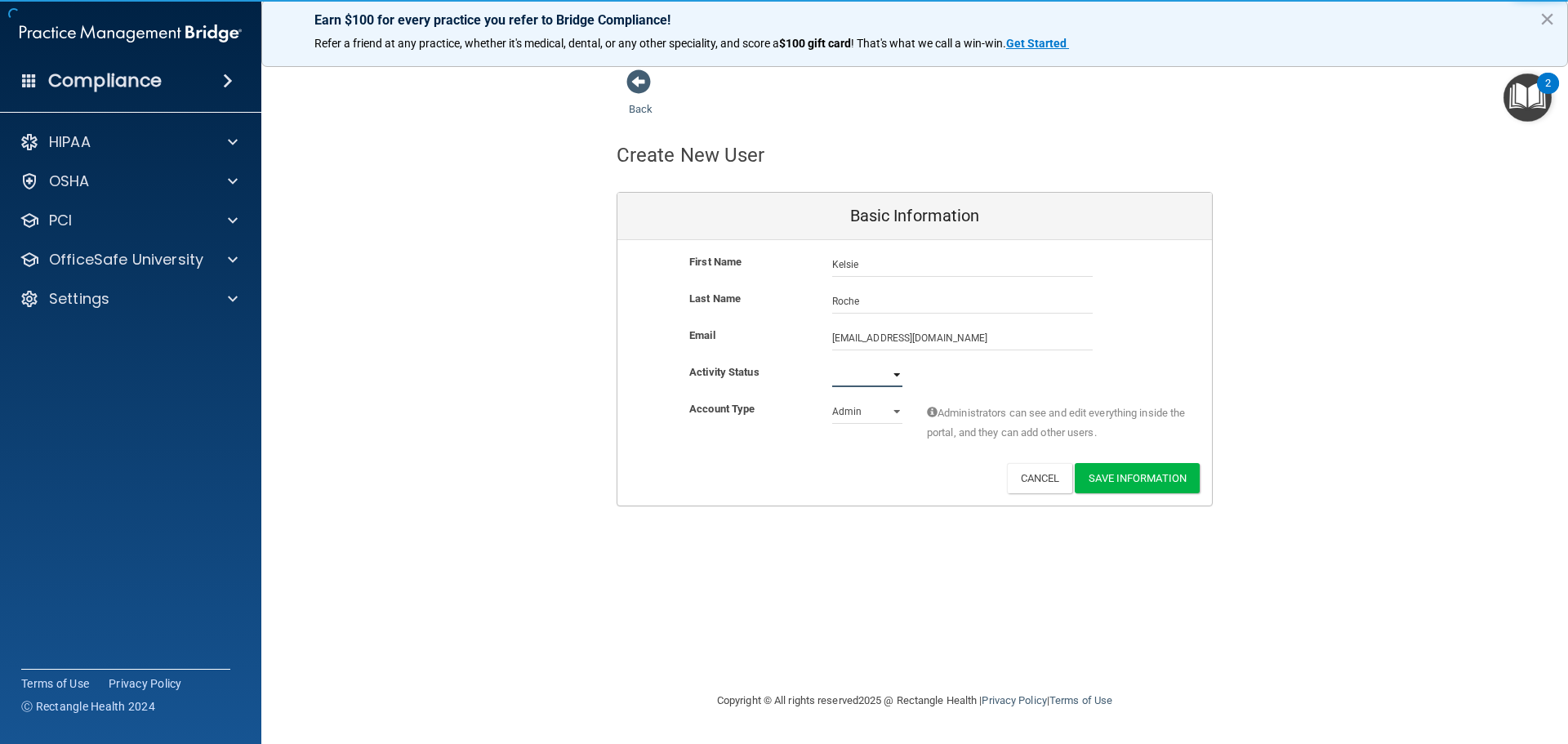
select select "active"
click at [832, 363] on select "Active Inactive" at bounding box center [867, 375] width 70 height 24
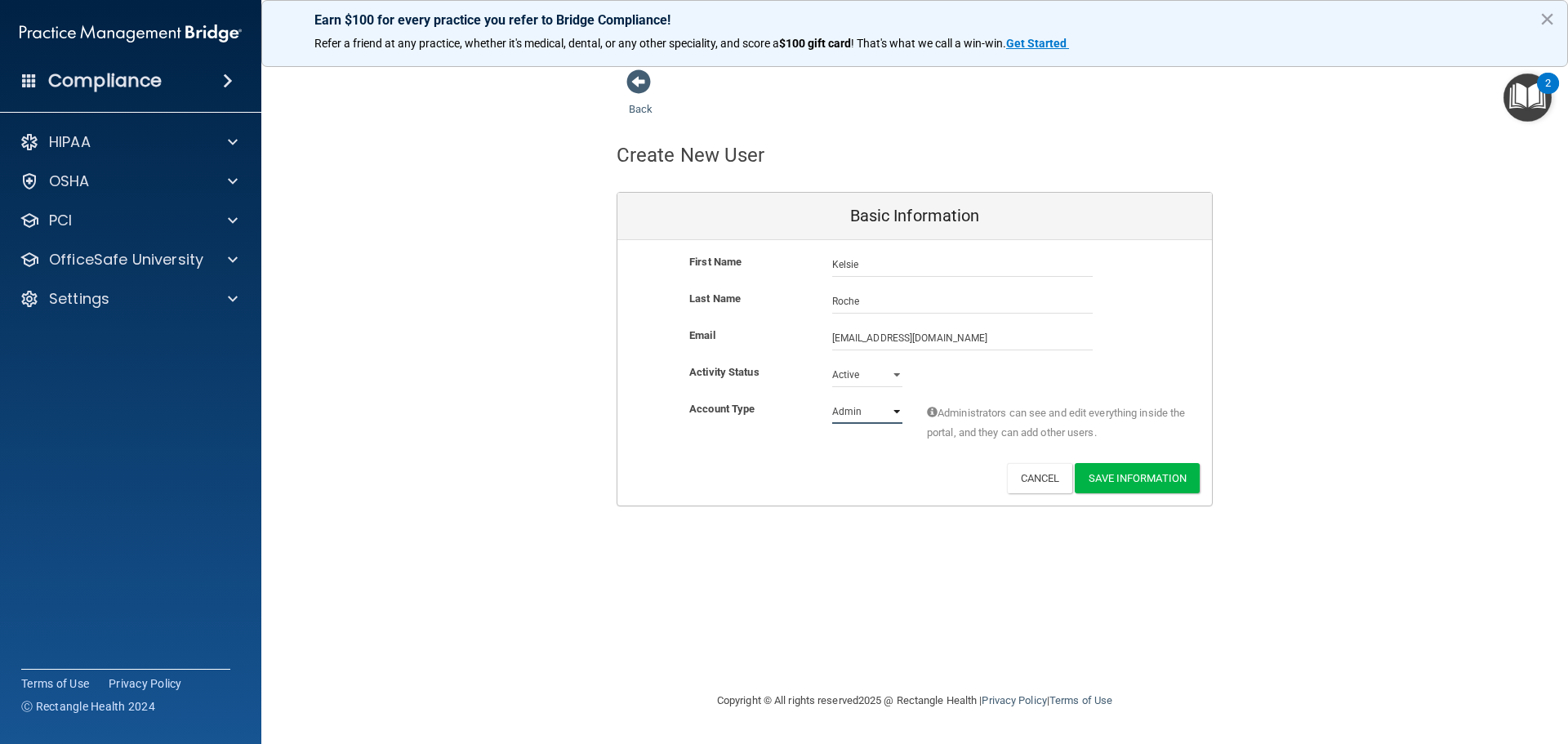
click at [870, 406] on select "Admin Member" at bounding box center [867, 412] width 70 height 24
click at [832, 400] on select "Admin Member" at bounding box center [867, 412] width 70 height 24
click at [1164, 478] on button "Save Information" at bounding box center [1137, 478] width 125 height 31
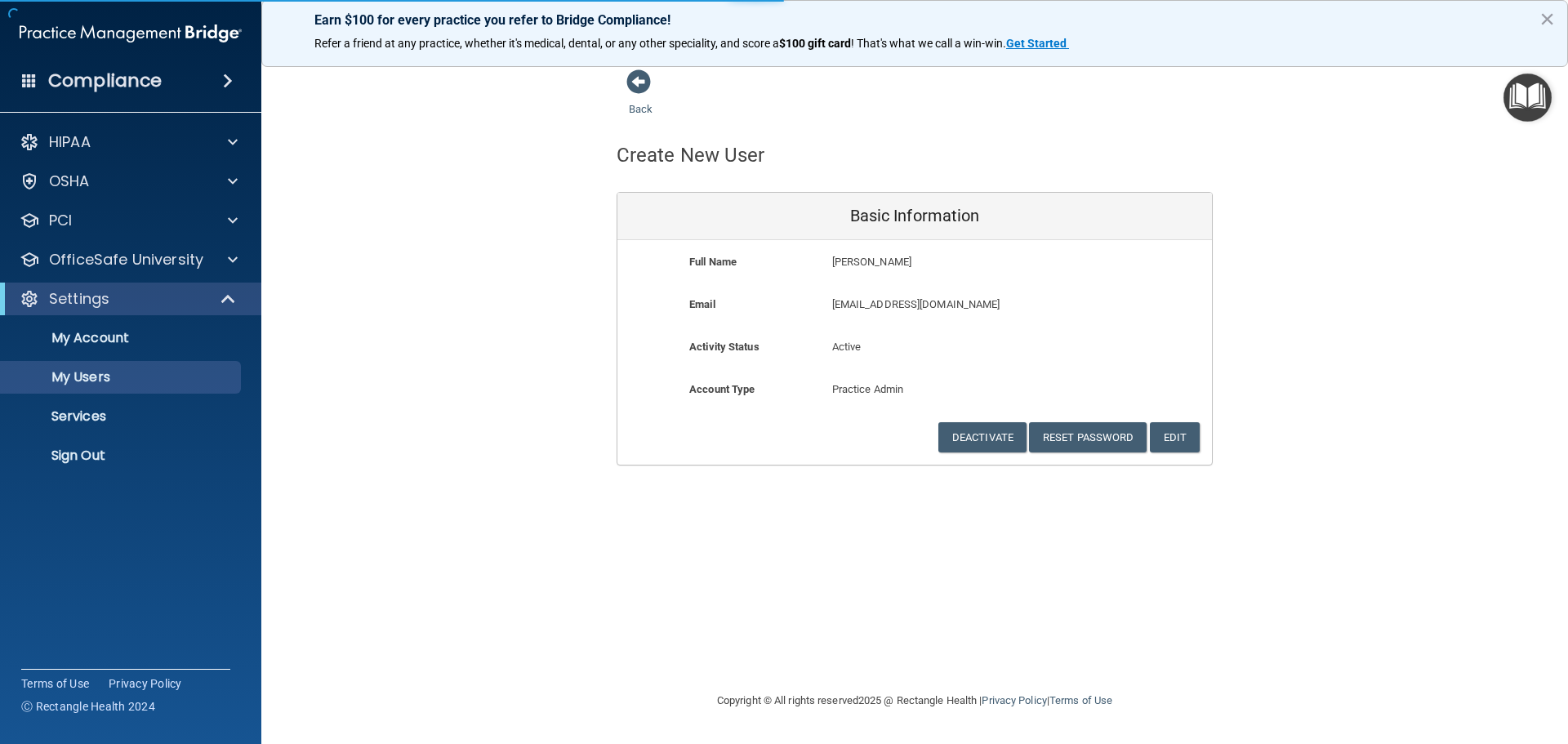
click at [589, 99] on div "Back Create New User Basic Information Full Name Kelsie Roche Kelsie Last Name …" at bounding box center [914, 267] width 1241 height 397
select select "20"
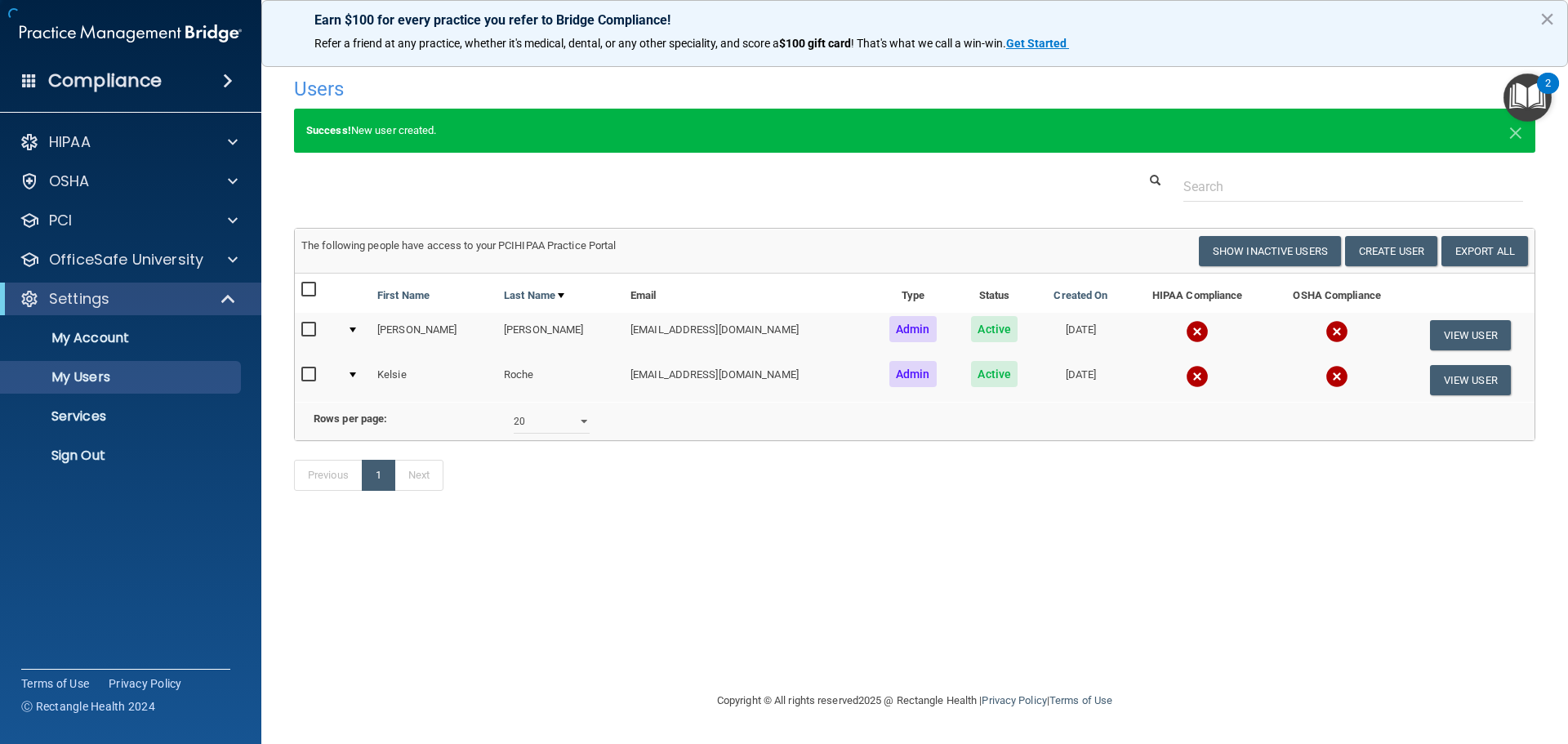
click at [636, 92] on h4 "Users" at bounding box center [650, 89] width 714 height 21
click at [127, 444] on link "Sign Out" at bounding box center [112, 455] width 257 height 32
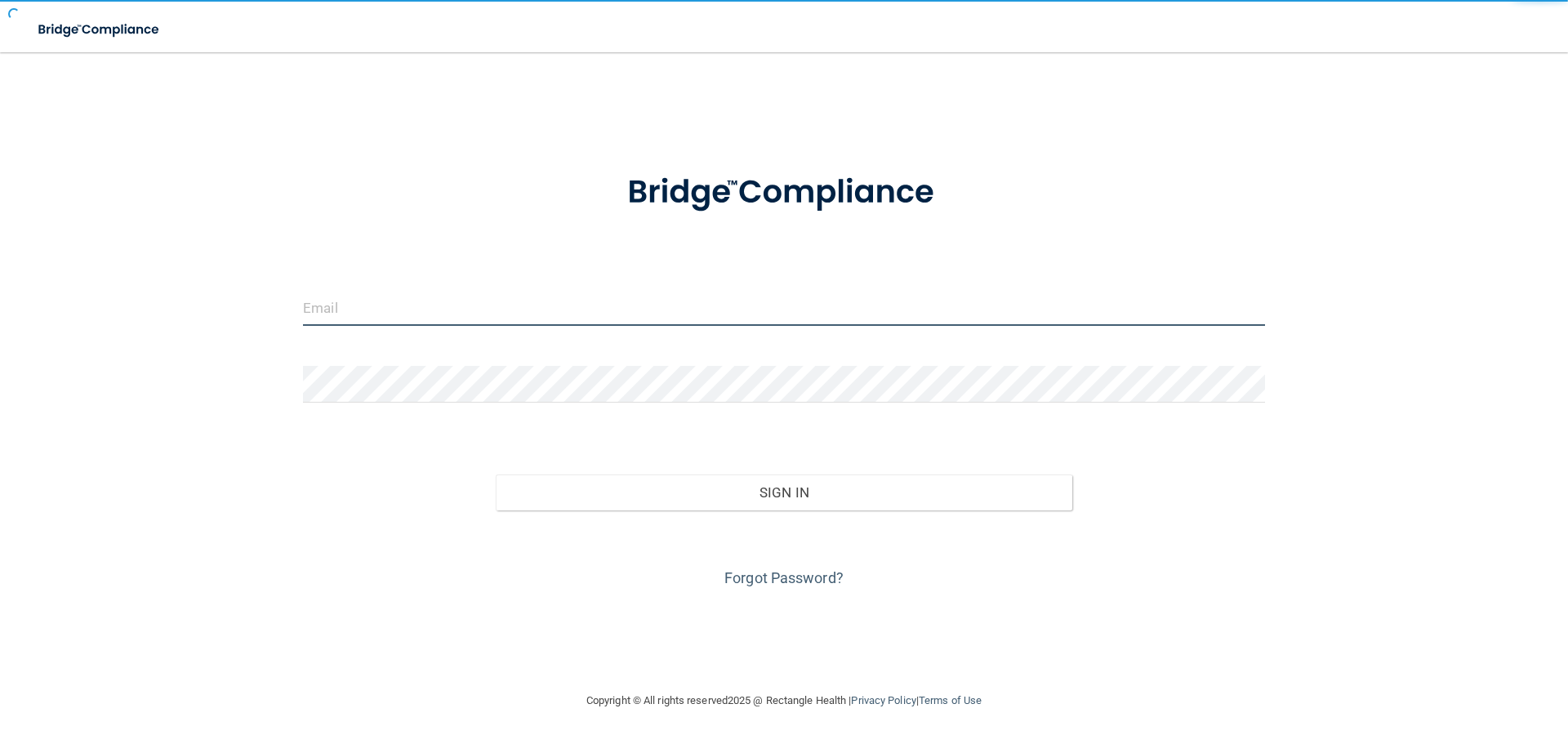
type input "[EMAIL_ADDRESS][DOMAIN_NAME]"
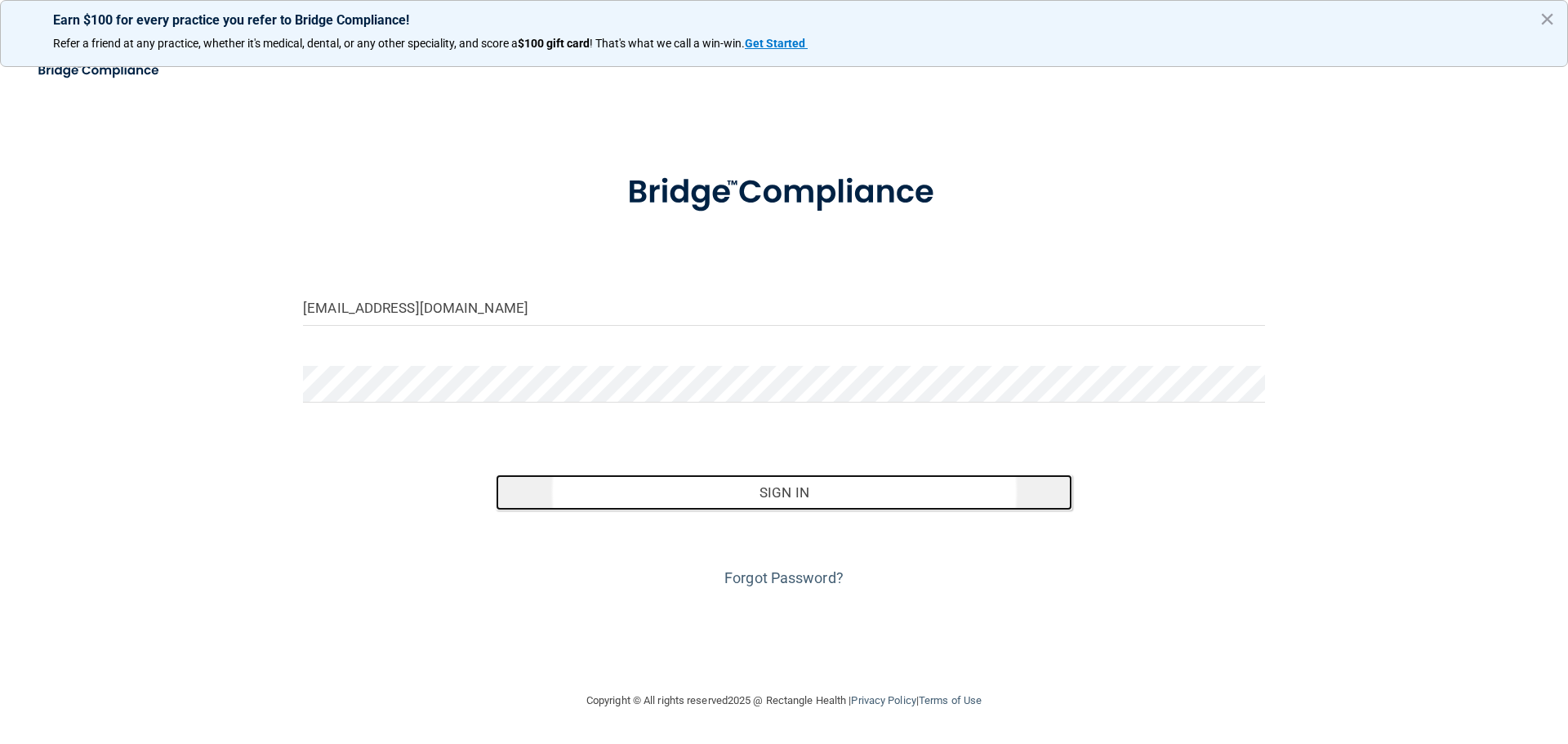
click at [669, 482] on button "Sign In" at bounding box center [784, 492] width 578 height 36
